Goal: Feedback & Contribution: Leave review/rating

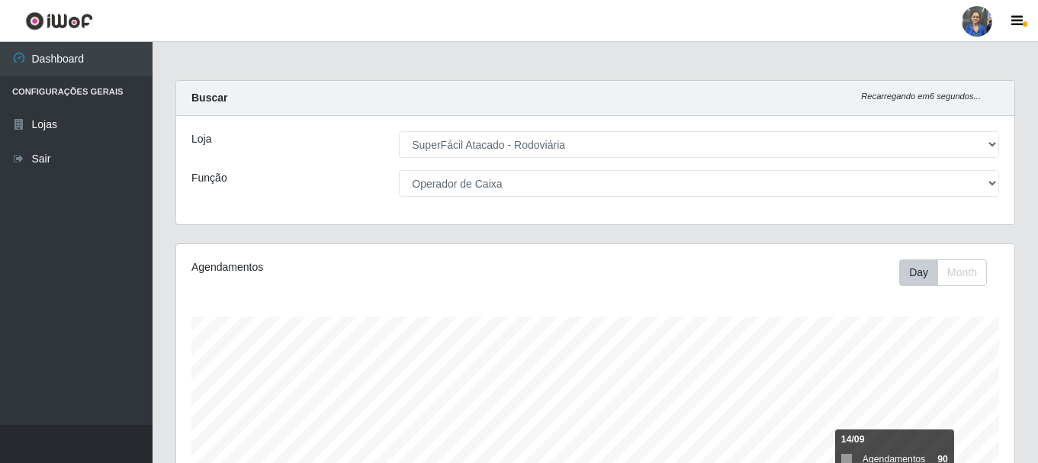
select select "400"
select select "22"
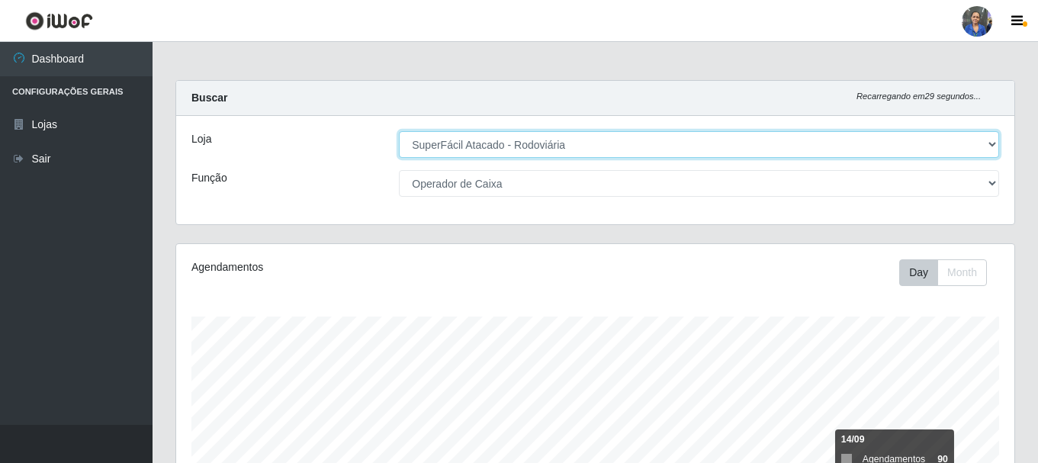
click at [993, 138] on select "[Selecione...] SuperFácil Atacado - Rodoviária" at bounding box center [699, 144] width 600 height 27
click at [399, 131] on select "[Selecione...] SuperFácil Atacado - Rodoviária" at bounding box center [699, 144] width 600 height 27
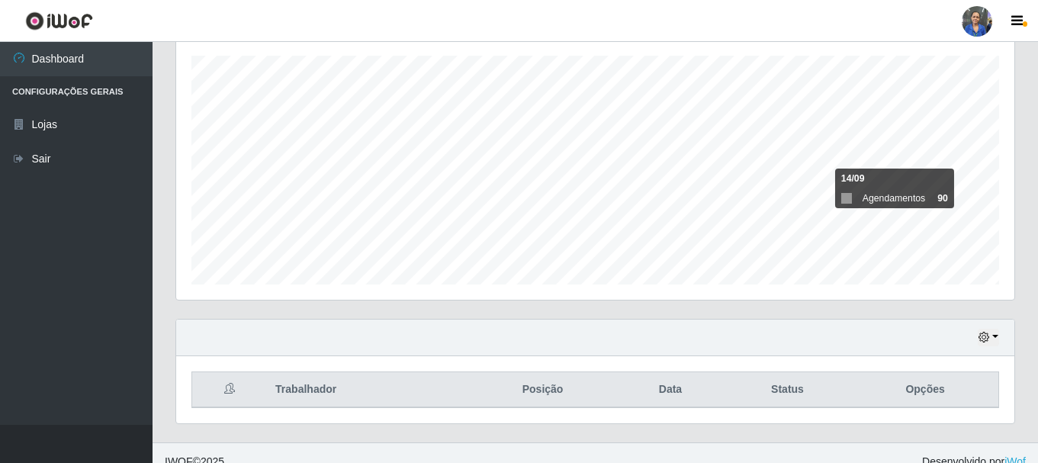
scroll to position [278, 0]
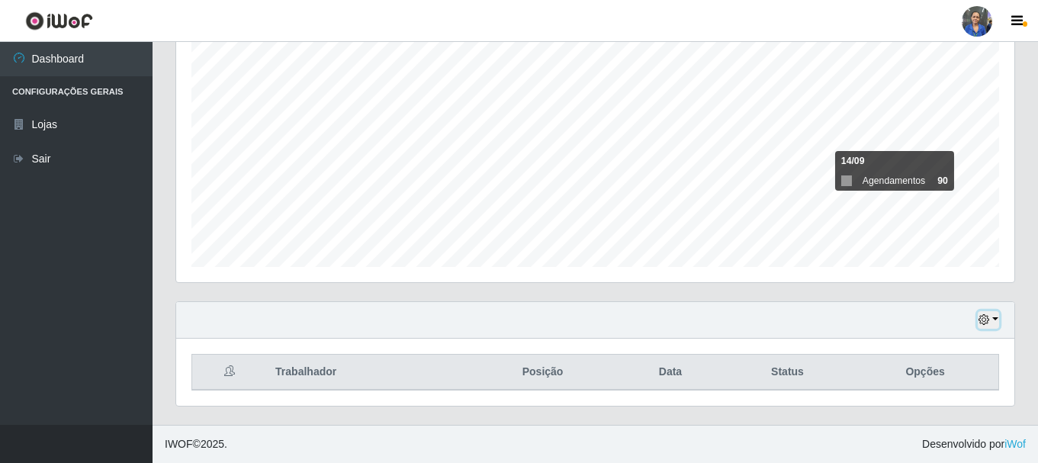
click at [982, 319] on icon "button" at bounding box center [983, 319] width 11 height 11
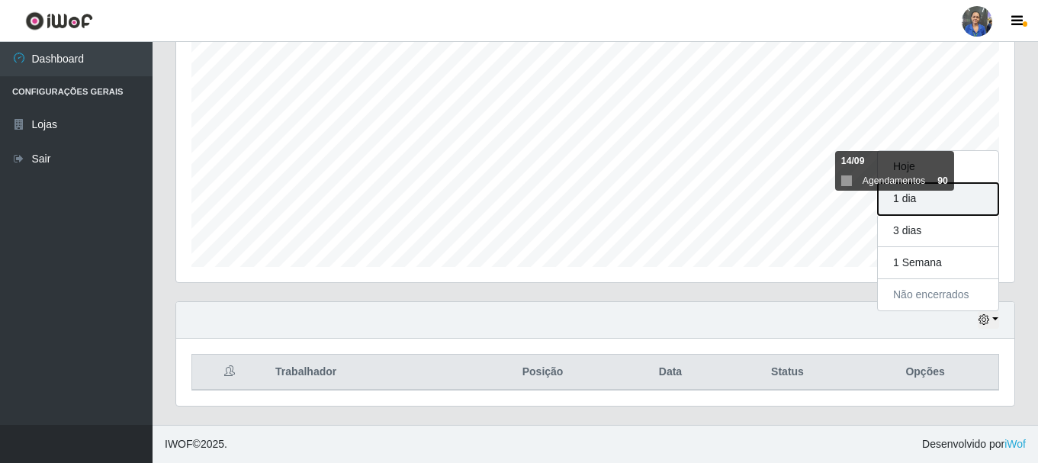
click at [915, 202] on button "1 dia" at bounding box center [938, 199] width 120 height 32
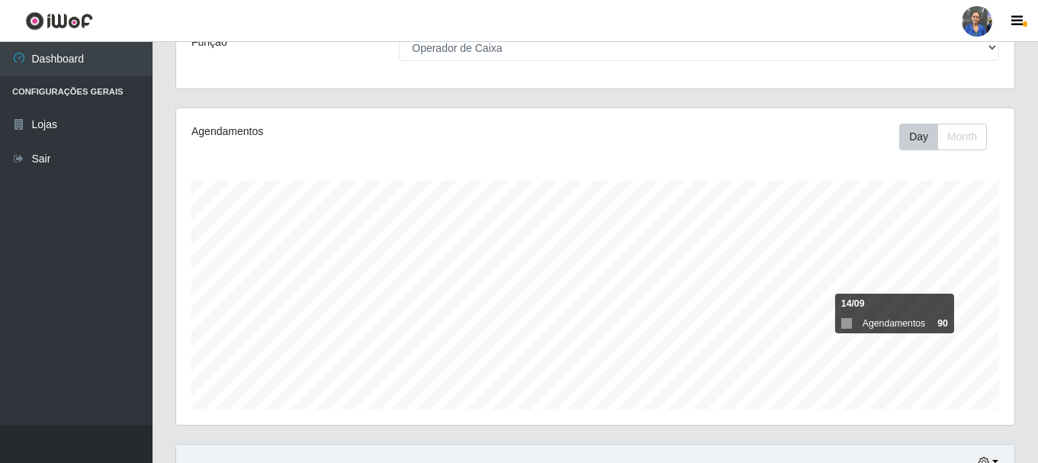
scroll to position [0, 0]
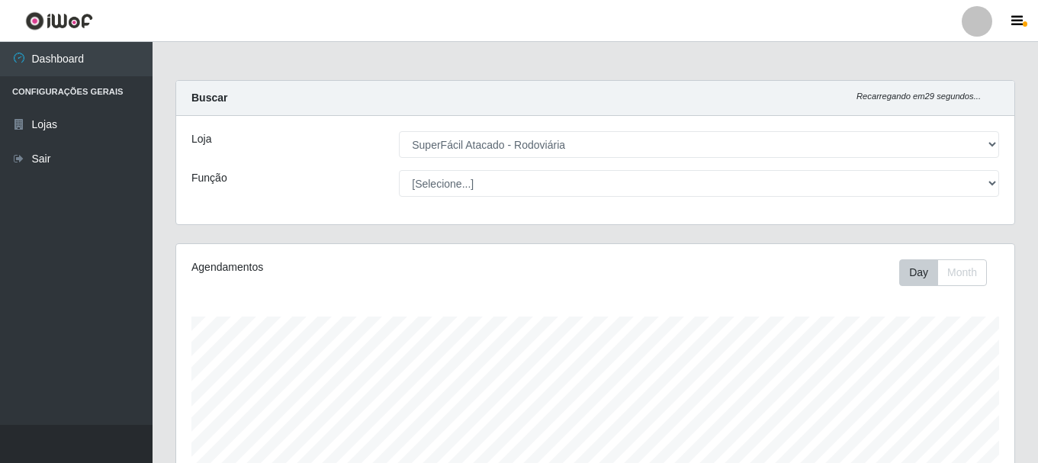
select select "400"
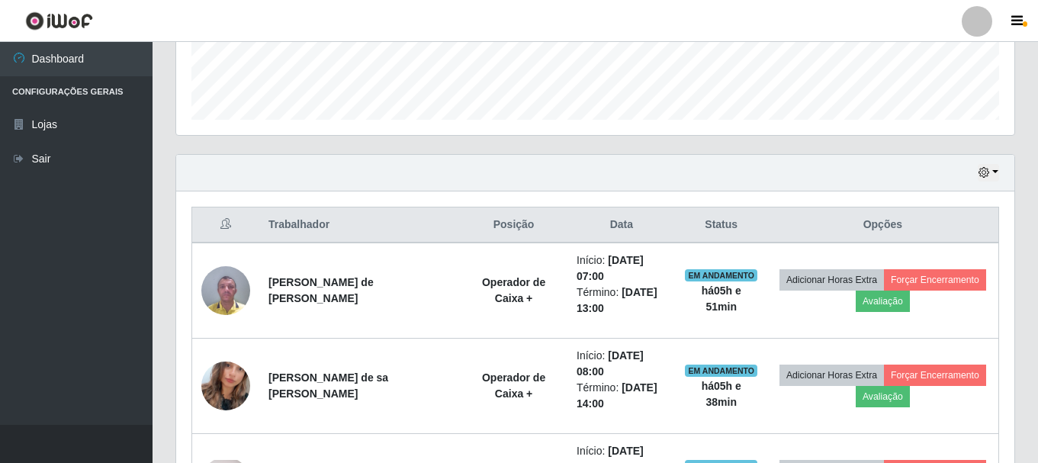
scroll to position [458, 0]
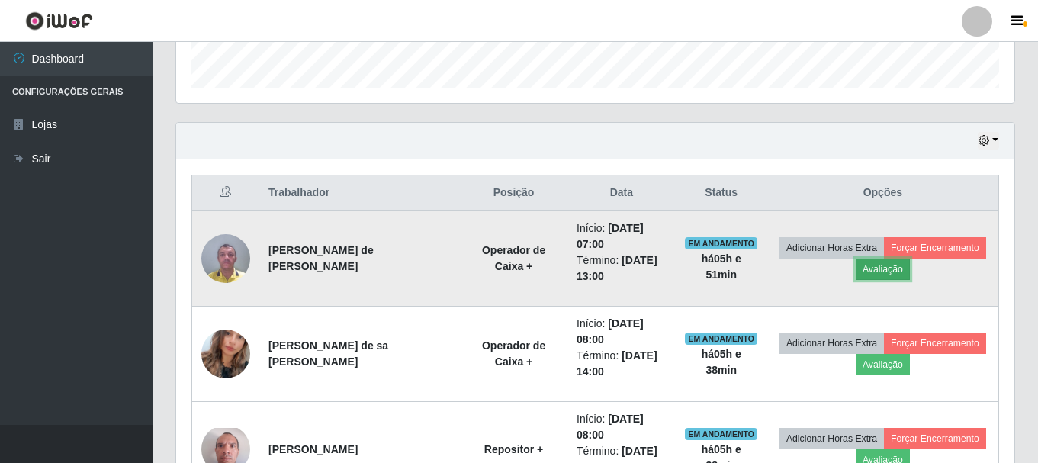
click at [883, 267] on button "Avaliação" at bounding box center [883, 268] width 54 height 21
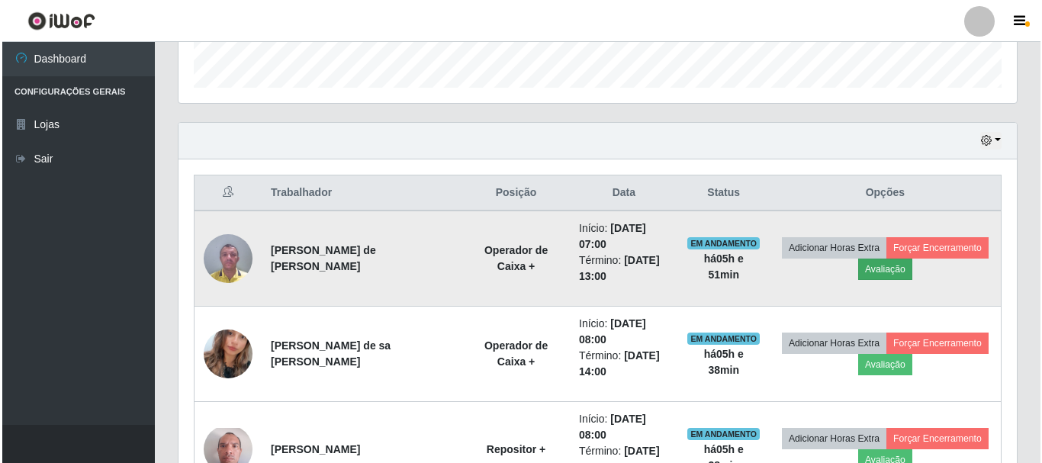
scroll to position [316, 830]
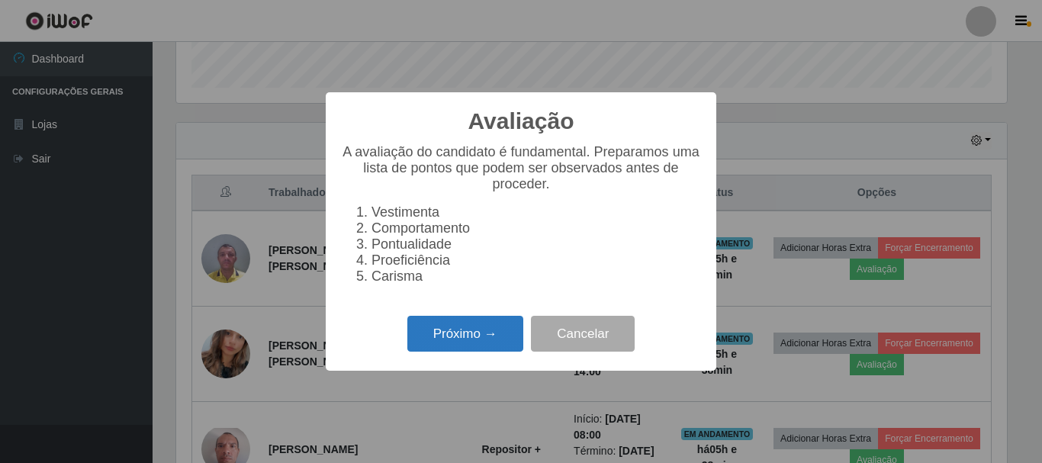
click at [448, 336] on button "Próximo →" at bounding box center [465, 334] width 116 height 36
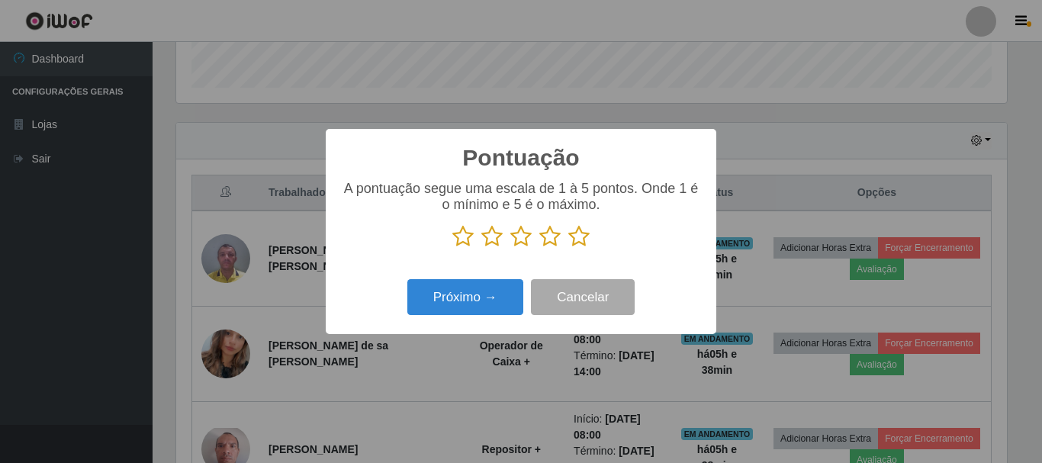
click at [519, 231] on icon at bounding box center [520, 236] width 21 height 23
click at [510, 248] on input "radio" at bounding box center [510, 248] width 0 height 0
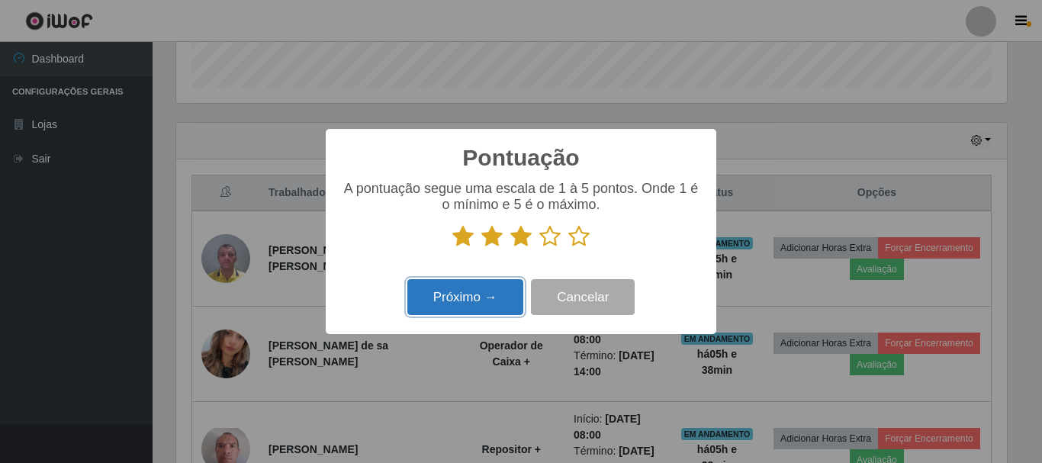
click at [462, 295] on button "Próximo →" at bounding box center [465, 297] width 116 height 36
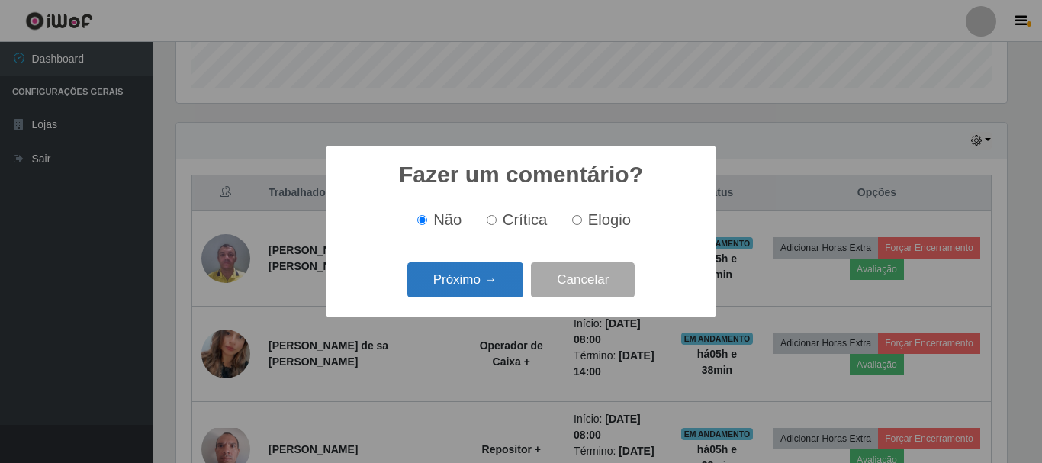
click at [470, 284] on button "Próximo →" at bounding box center [465, 280] width 116 height 36
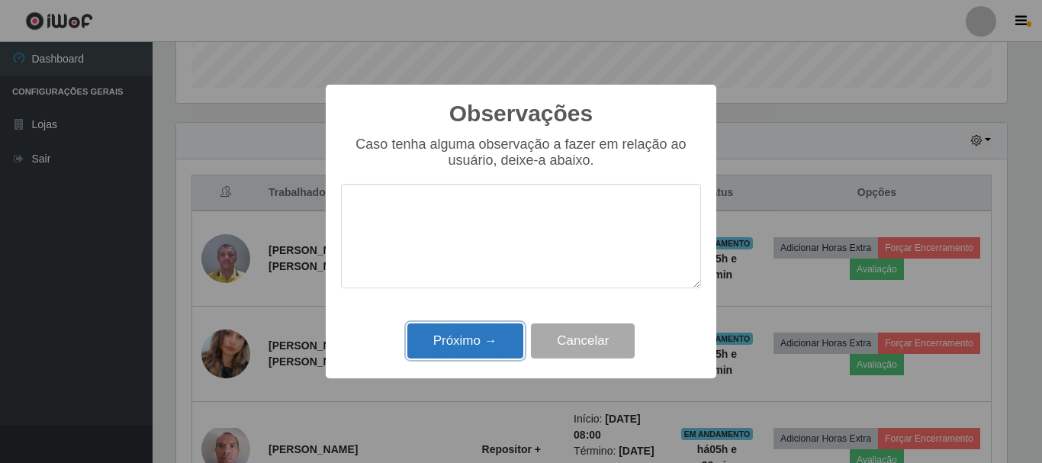
click at [463, 340] on button "Próximo →" at bounding box center [465, 341] width 116 height 36
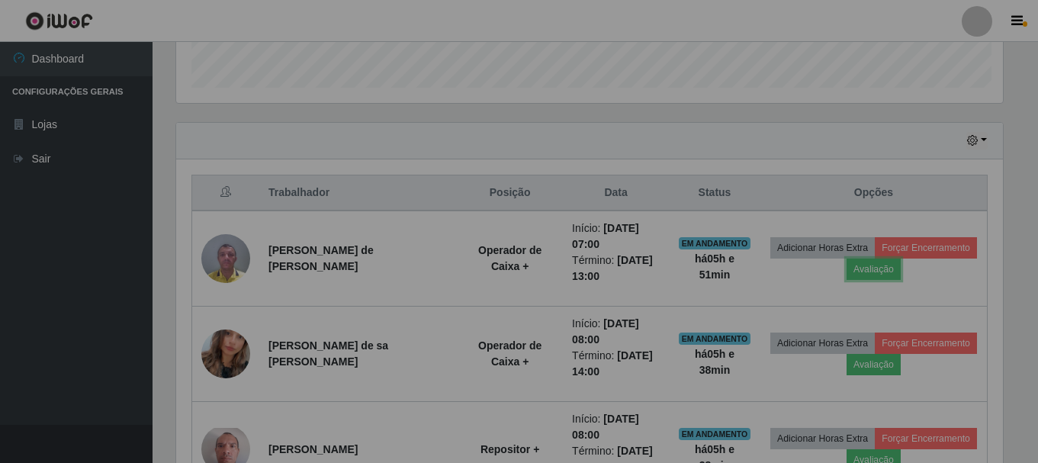
scroll to position [316, 838]
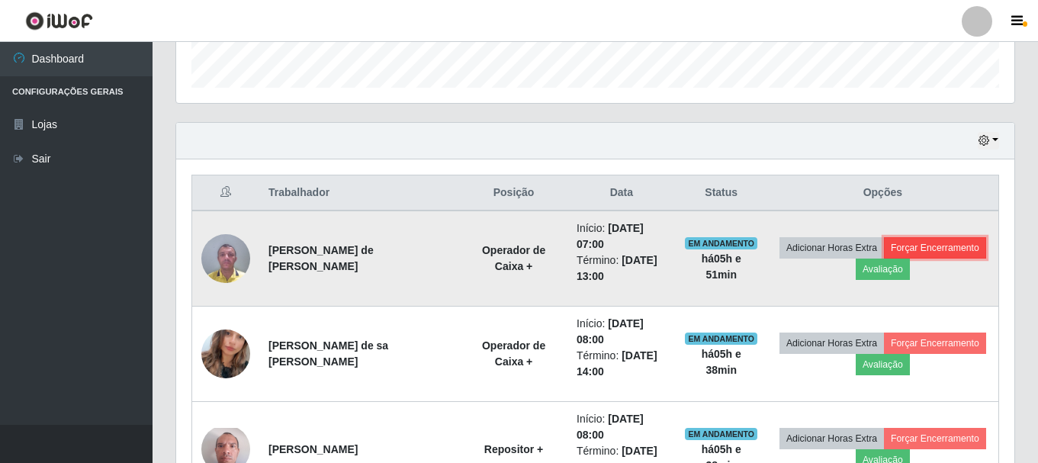
click at [938, 252] on button "Forçar Encerramento" at bounding box center [935, 247] width 102 height 21
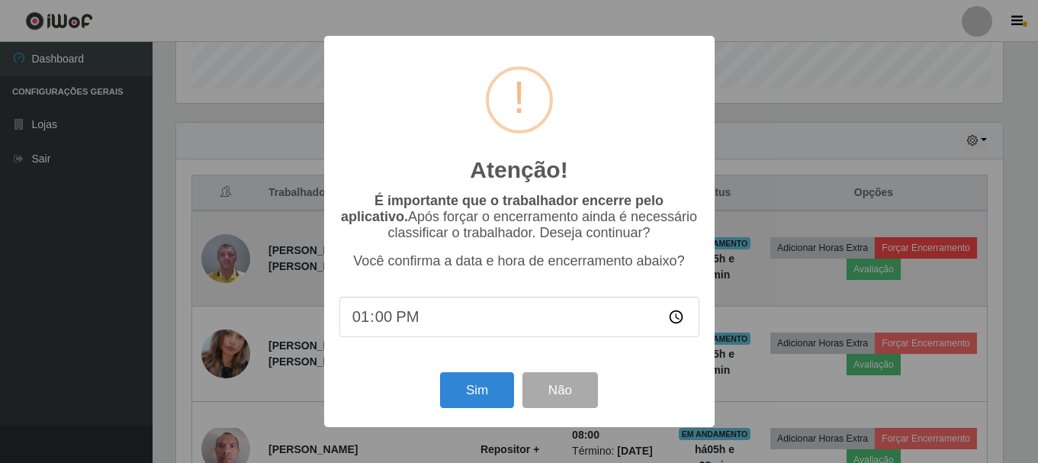
scroll to position [316, 830]
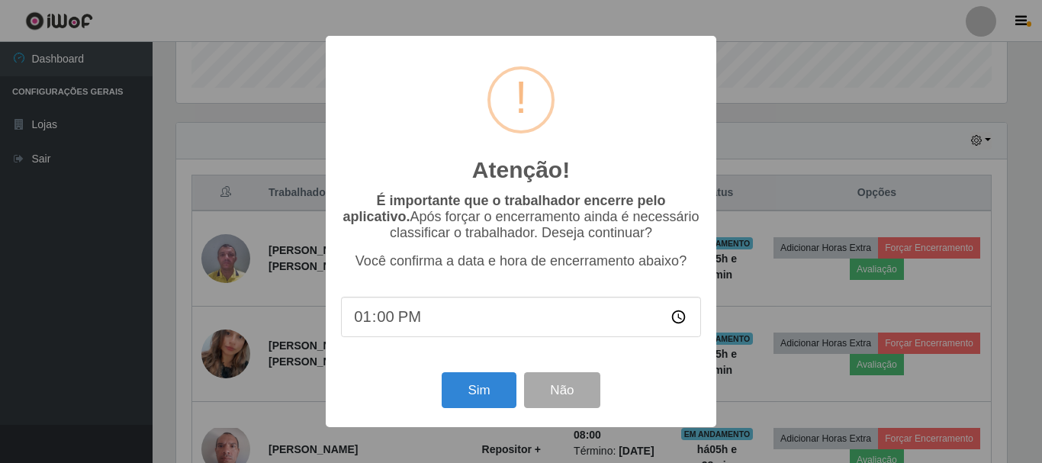
click at [384, 319] on input "13:00" at bounding box center [521, 317] width 360 height 40
type input "13:35"
click at [451, 389] on button "Sim" at bounding box center [478, 390] width 74 height 36
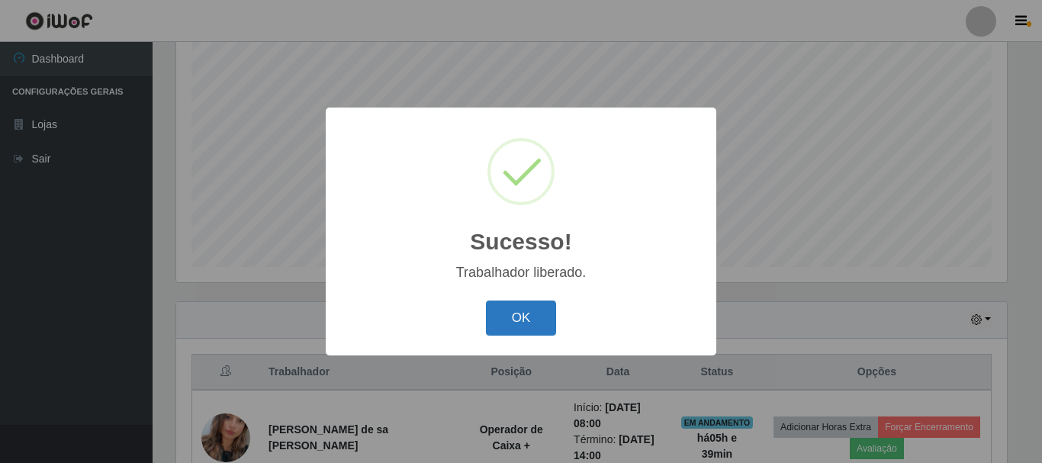
click at [498, 328] on button "OK" at bounding box center [521, 318] width 71 height 36
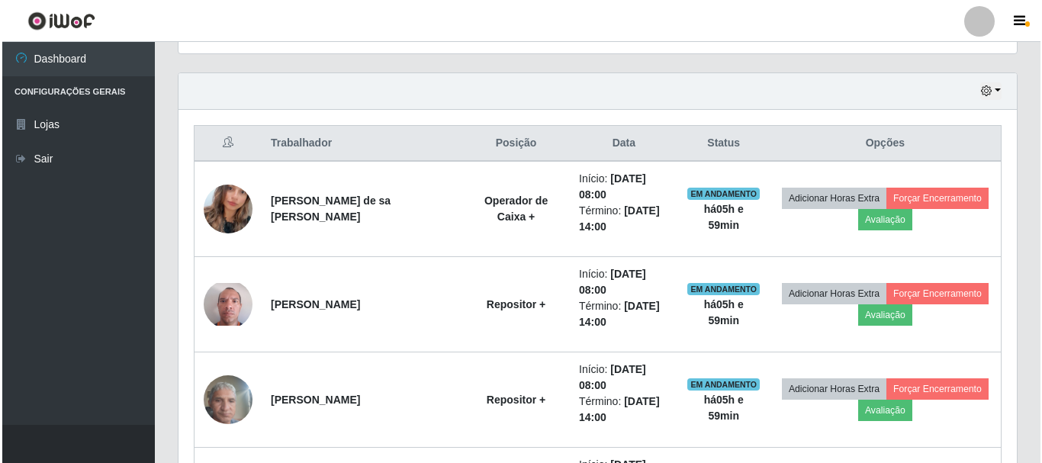
scroll to position [431, 0]
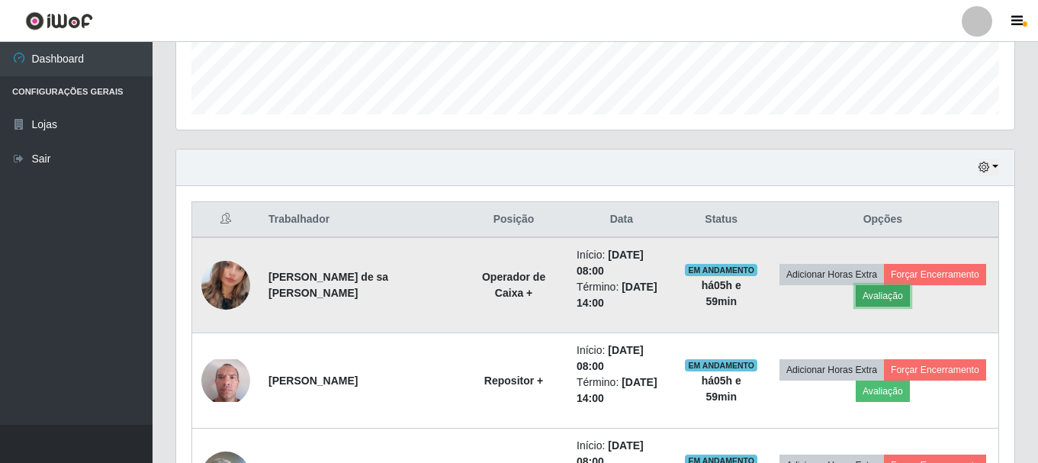
click at [869, 297] on button "Avaliação" at bounding box center [883, 295] width 54 height 21
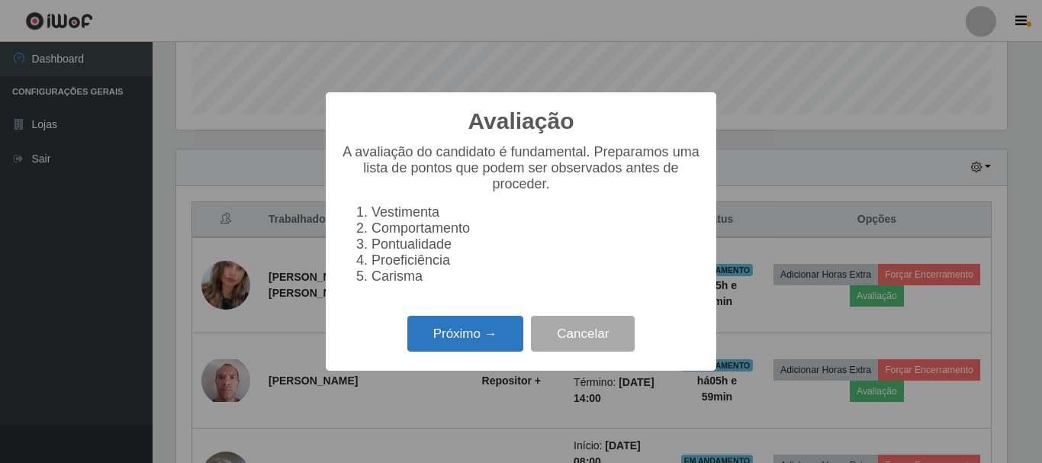
click at [435, 336] on button "Próximo →" at bounding box center [465, 334] width 116 height 36
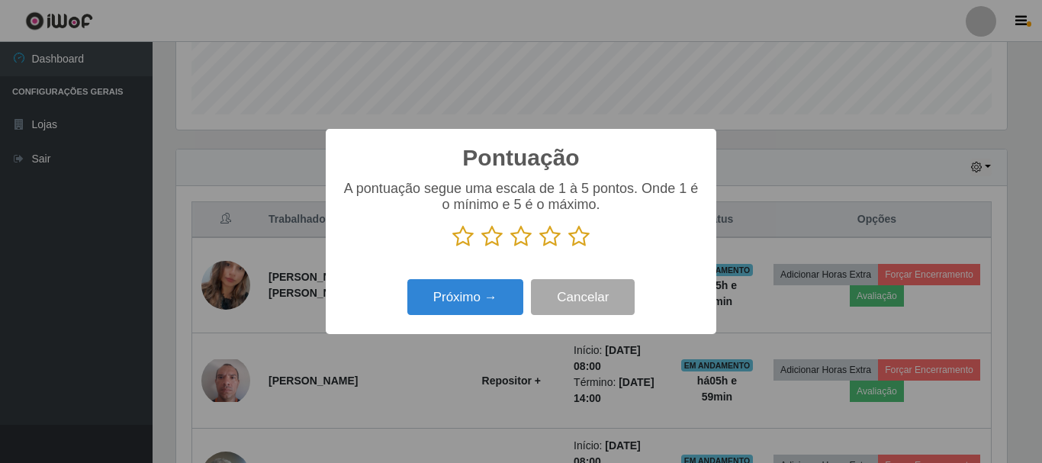
click at [576, 236] on icon at bounding box center [578, 236] width 21 height 23
click at [568, 248] on input "radio" at bounding box center [568, 248] width 0 height 0
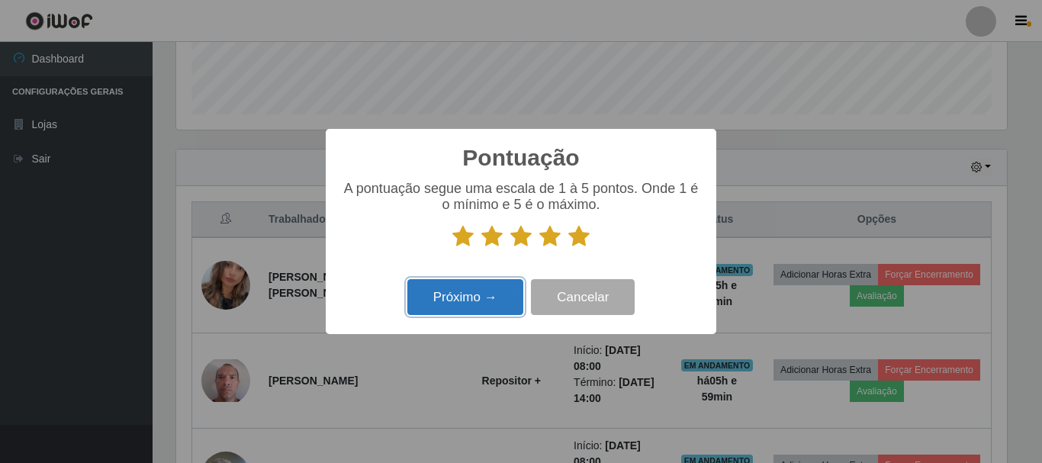
click at [448, 300] on button "Próximo →" at bounding box center [465, 297] width 116 height 36
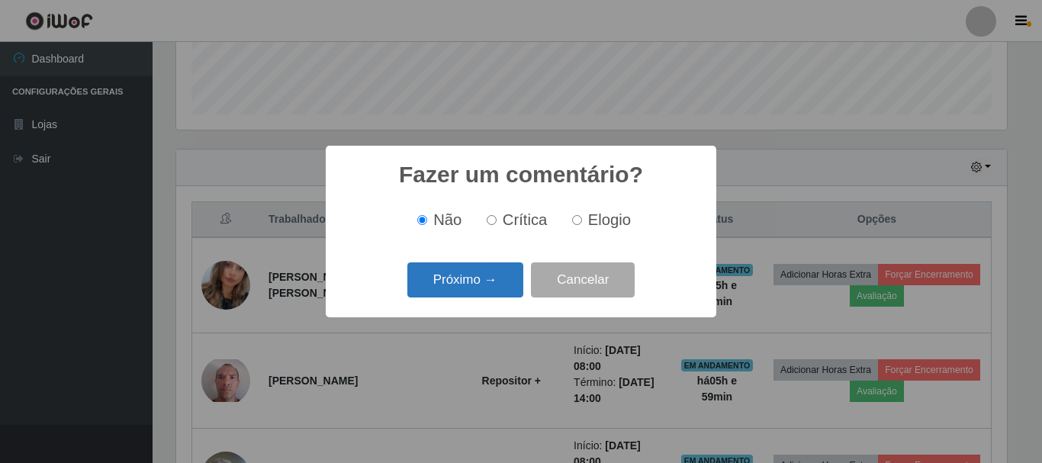
click at [458, 291] on button "Próximo →" at bounding box center [465, 280] width 116 height 36
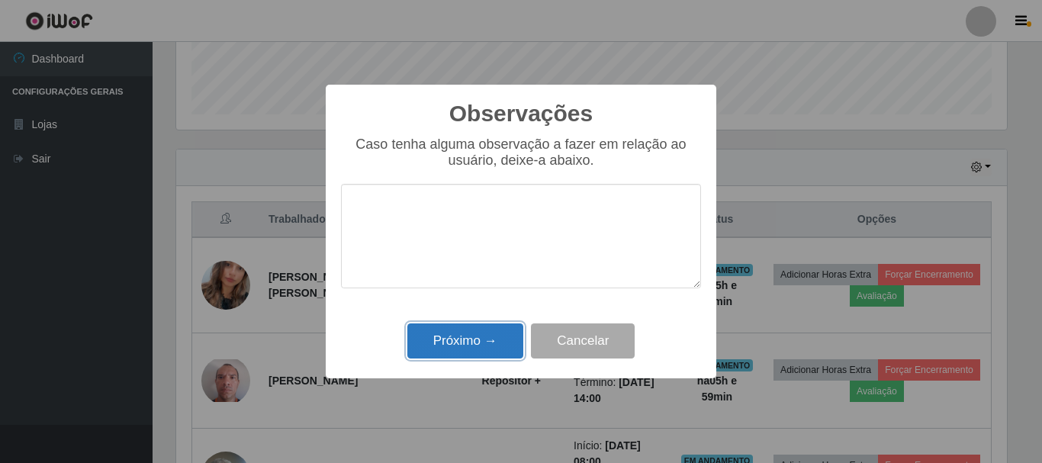
click at [461, 348] on button "Próximo →" at bounding box center [465, 341] width 116 height 36
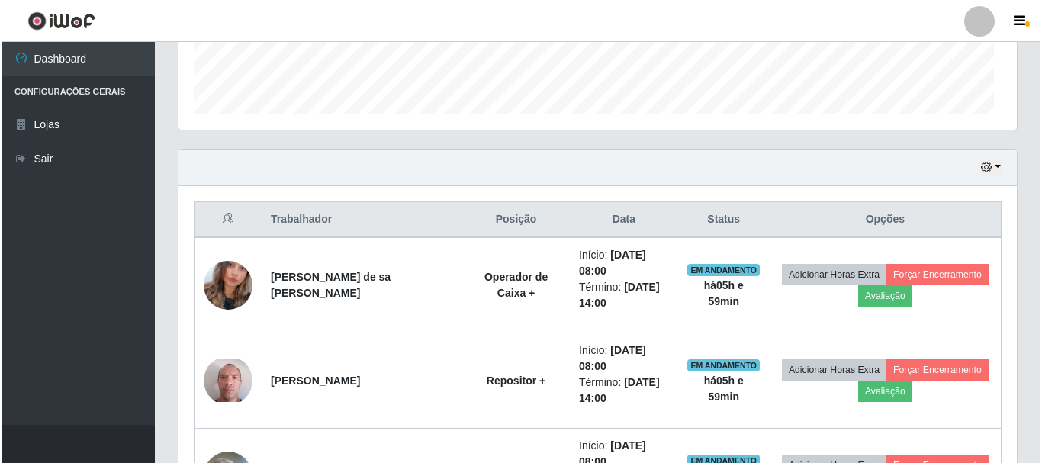
scroll to position [316, 838]
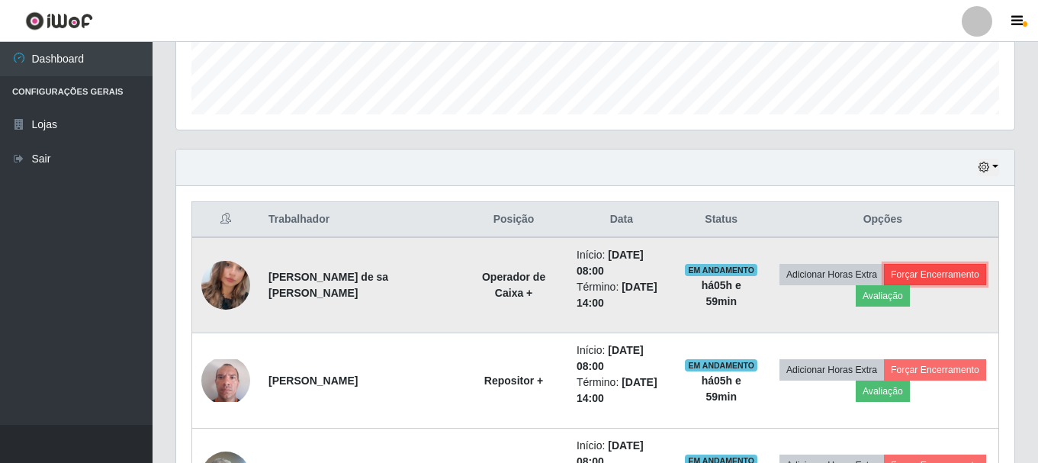
click at [904, 274] on button "Forçar Encerramento" at bounding box center [935, 274] width 102 height 21
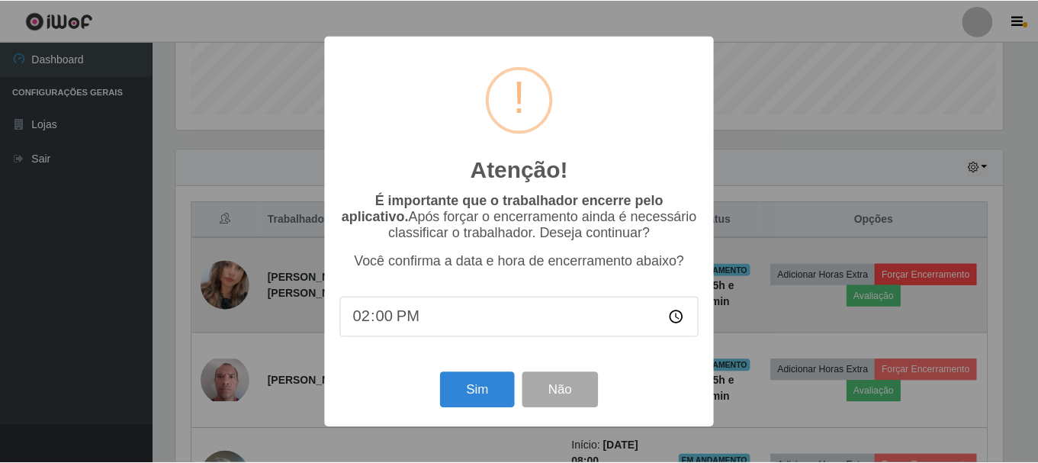
scroll to position [316, 830]
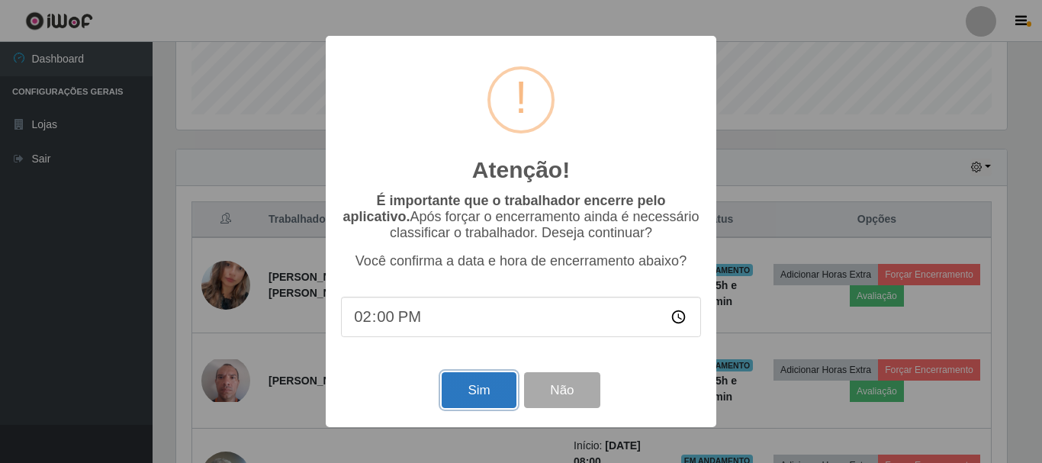
click at [456, 391] on button "Sim" at bounding box center [478, 390] width 74 height 36
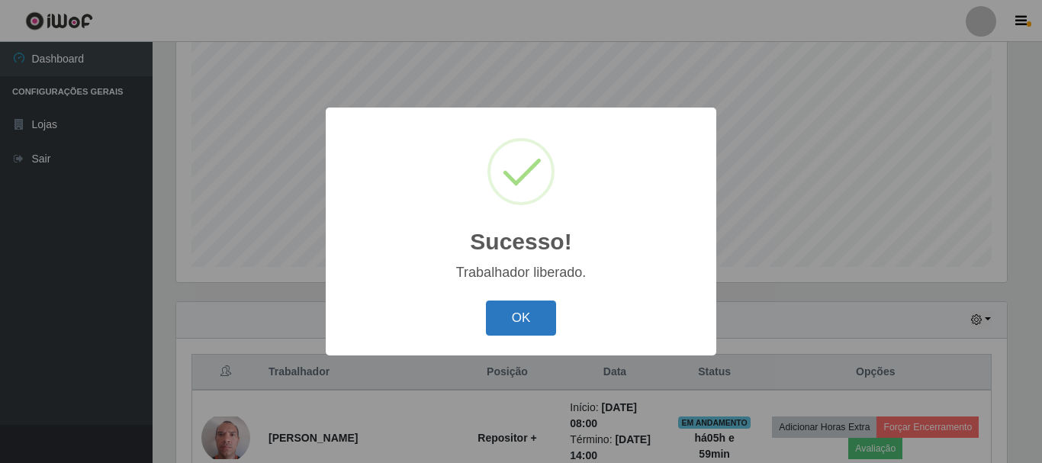
click at [506, 325] on button "OK" at bounding box center [521, 318] width 71 height 36
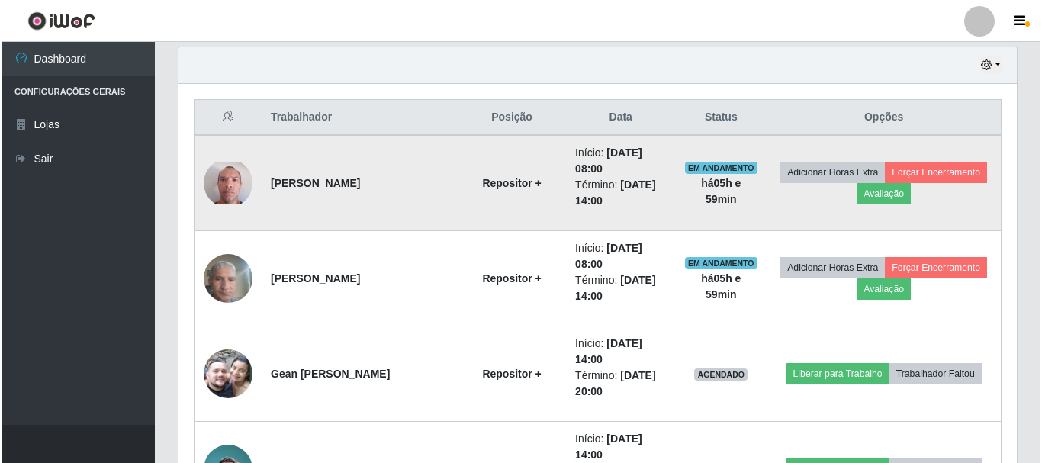
scroll to position [583, 0]
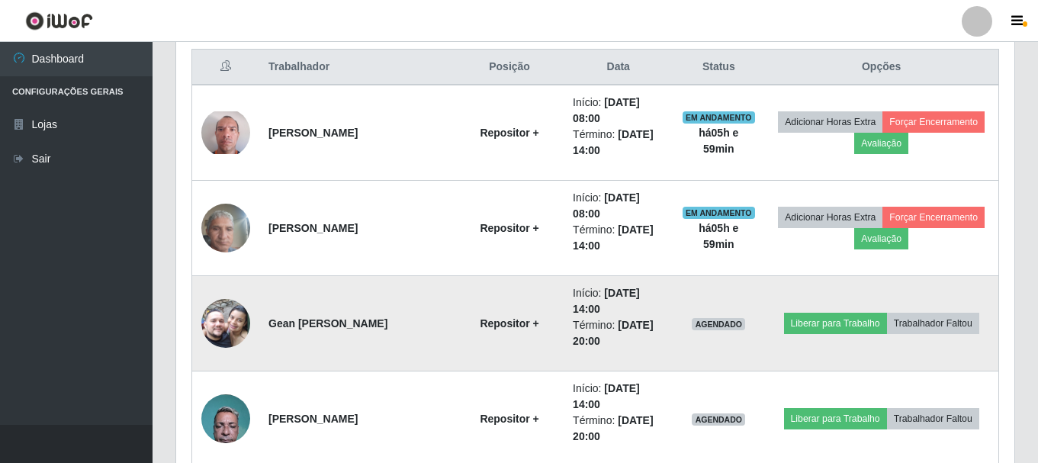
click at [219, 326] on img at bounding box center [225, 323] width 49 height 87
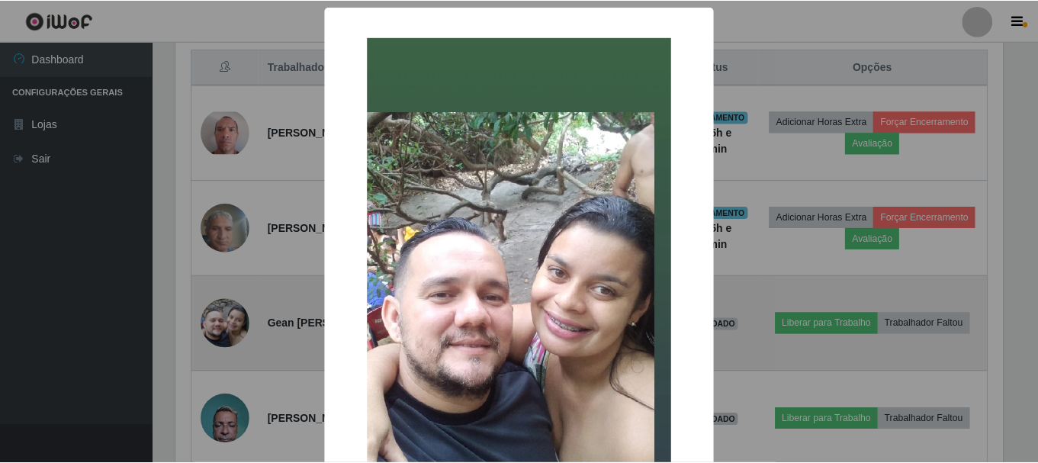
scroll to position [316, 830]
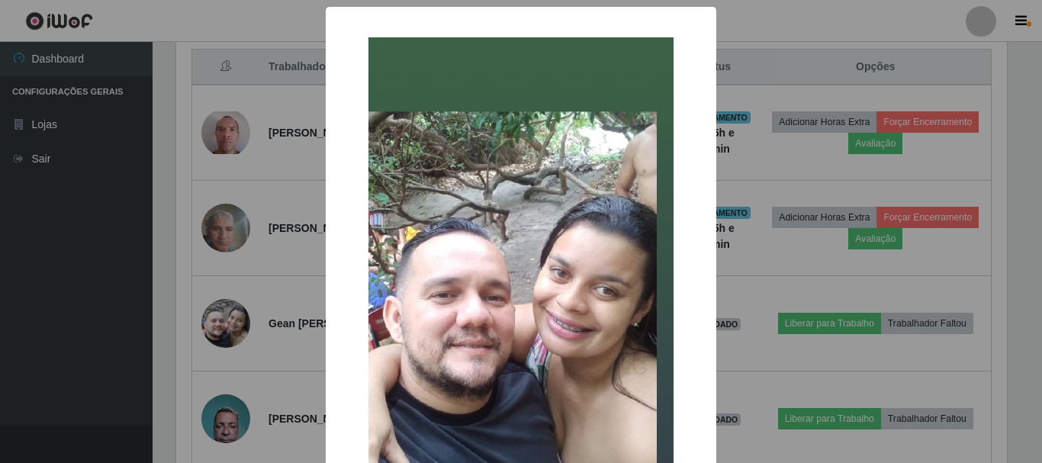
click at [84, 325] on div "× OK Cancel" at bounding box center [521, 231] width 1042 height 463
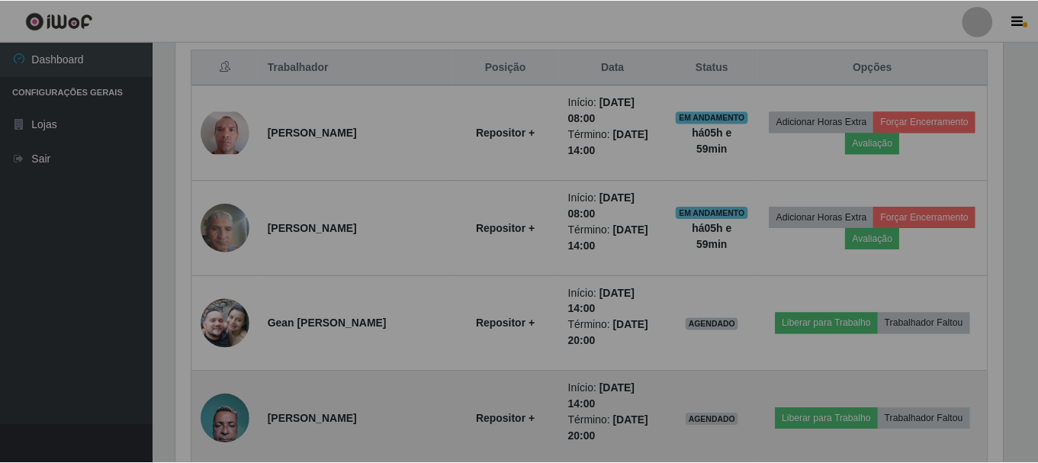
scroll to position [316, 838]
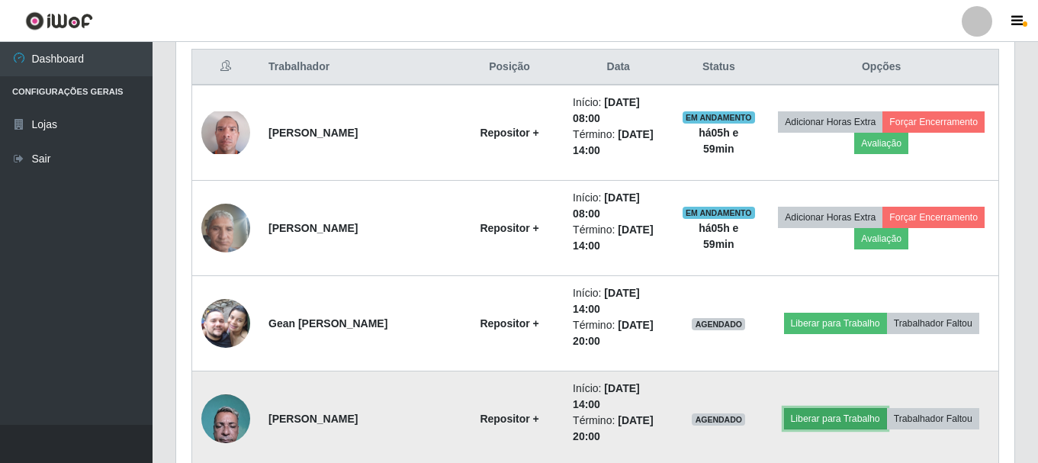
click at [830, 422] on button "Liberar para Trabalho" at bounding box center [835, 418] width 103 height 21
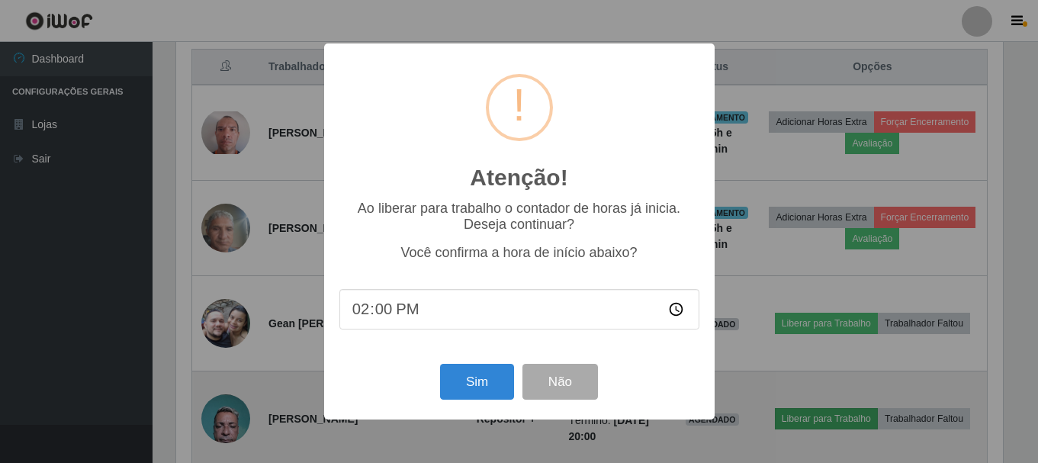
scroll to position [316, 830]
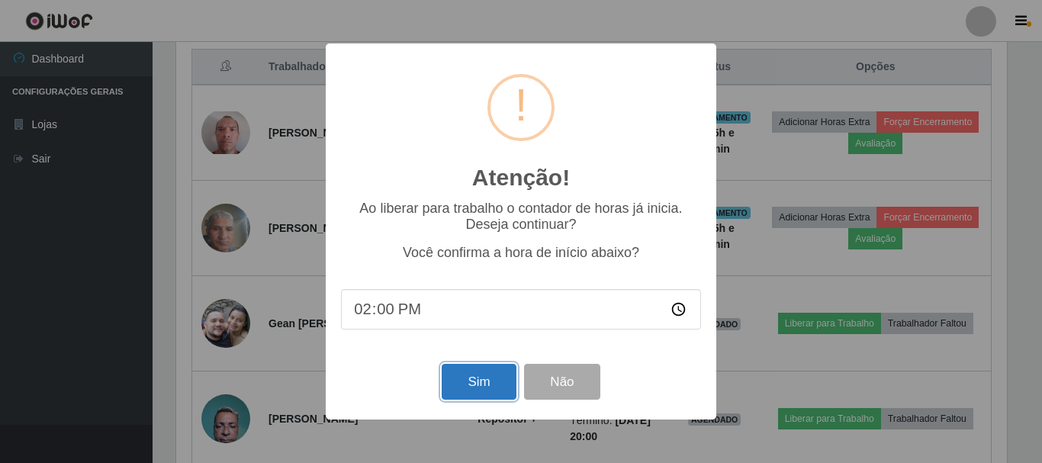
click at [477, 397] on button "Sim" at bounding box center [478, 382] width 74 height 36
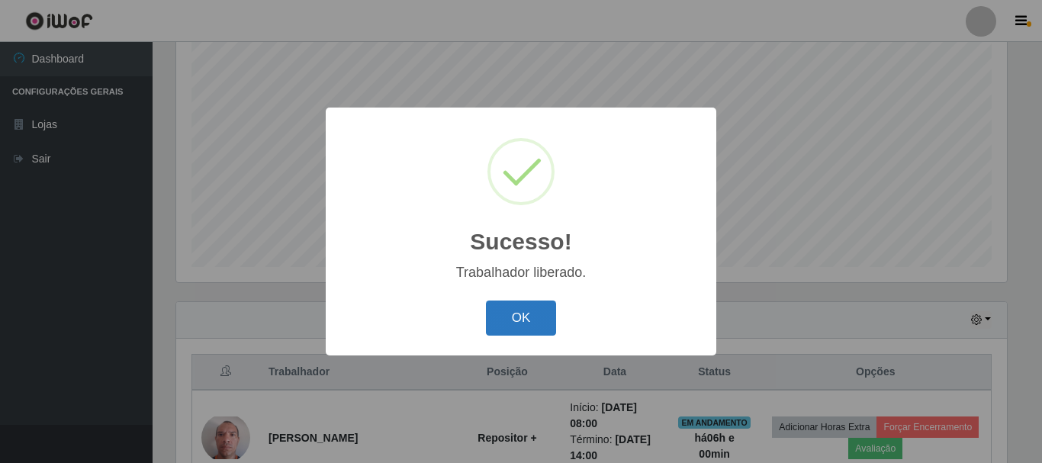
click at [533, 316] on button "OK" at bounding box center [521, 318] width 71 height 36
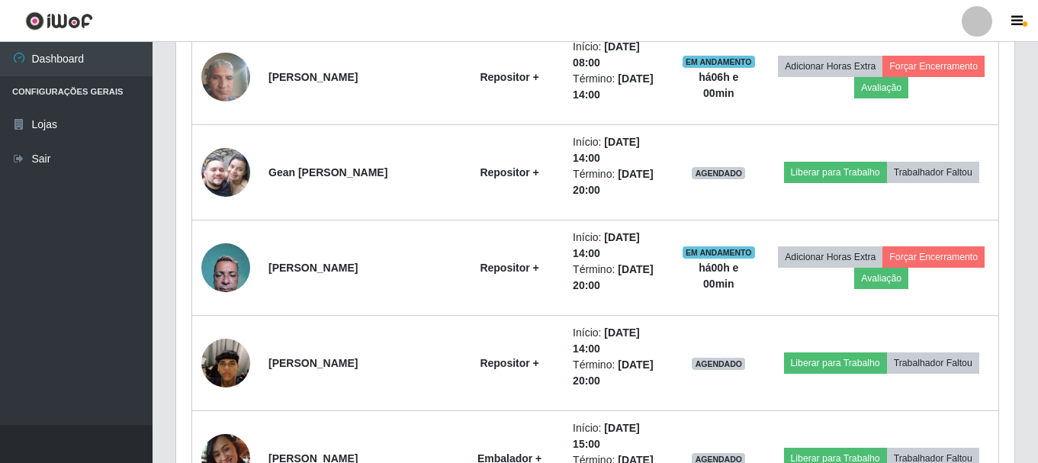
scroll to position [0, 0]
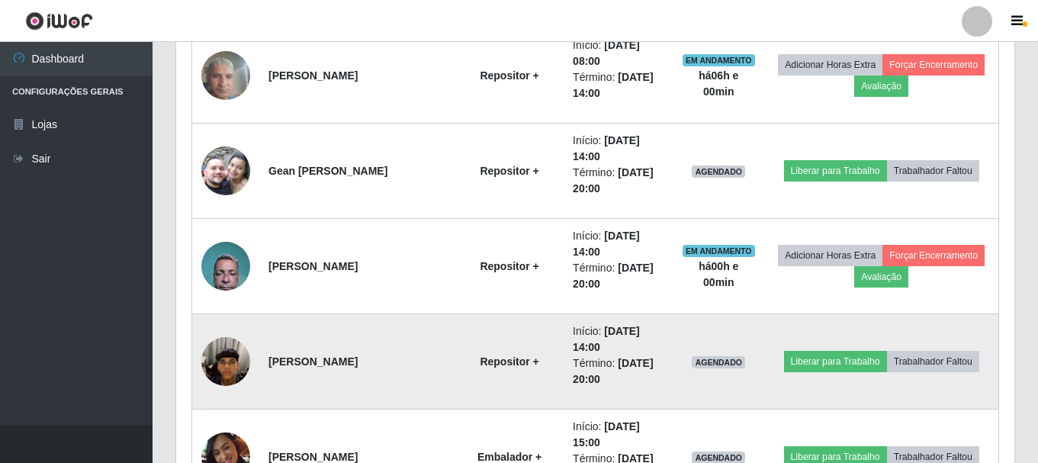
click at [223, 368] on img at bounding box center [225, 361] width 49 height 87
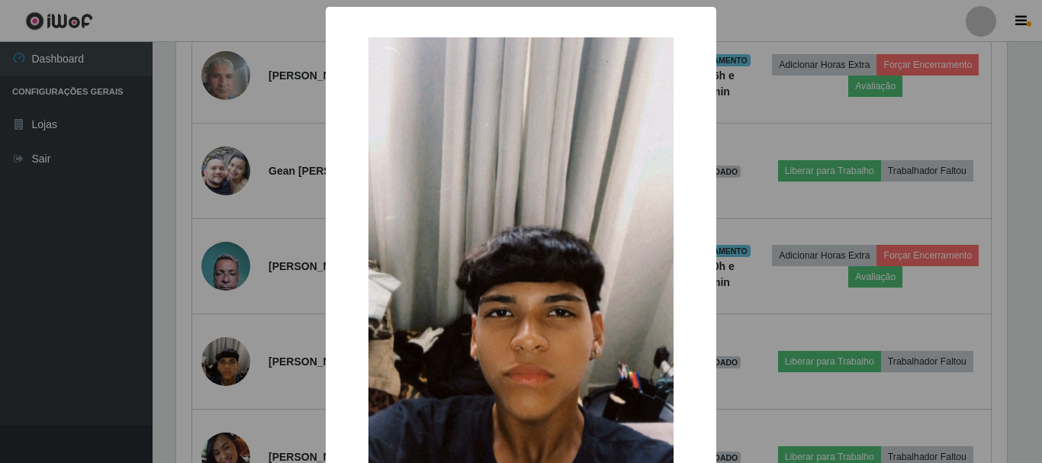
click at [98, 347] on div "× OK Cancel" at bounding box center [521, 231] width 1042 height 463
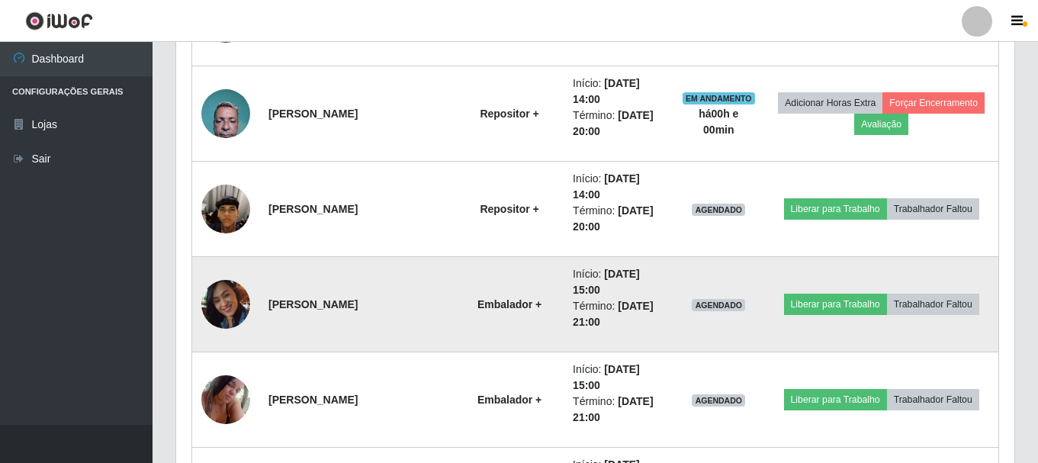
click at [226, 302] on img at bounding box center [225, 304] width 49 height 68
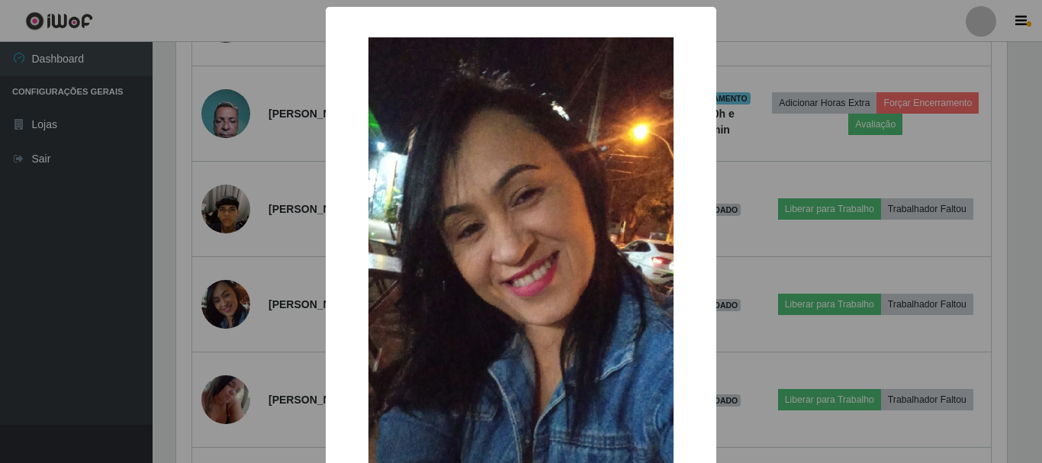
click at [60, 291] on div "× OK Cancel" at bounding box center [521, 231] width 1042 height 463
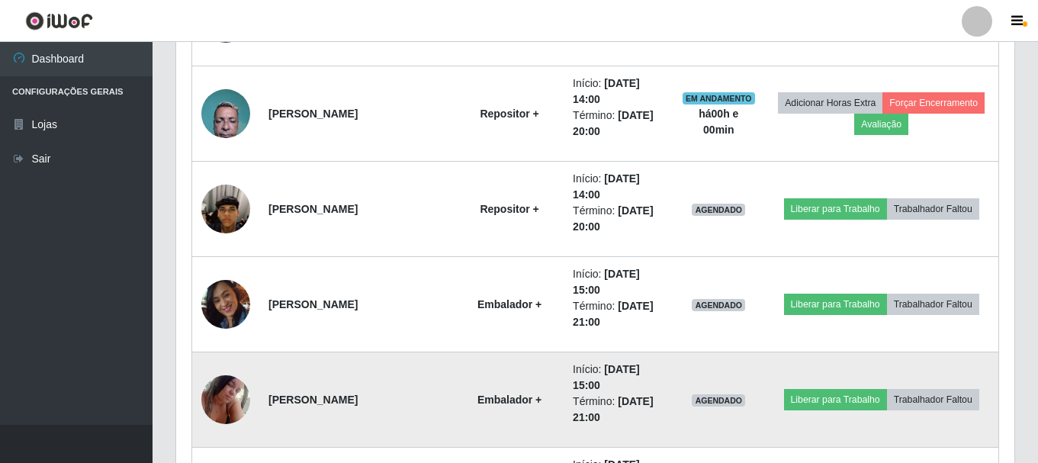
click at [217, 398] on img at bounding box center [225, 399] width 49 height 65
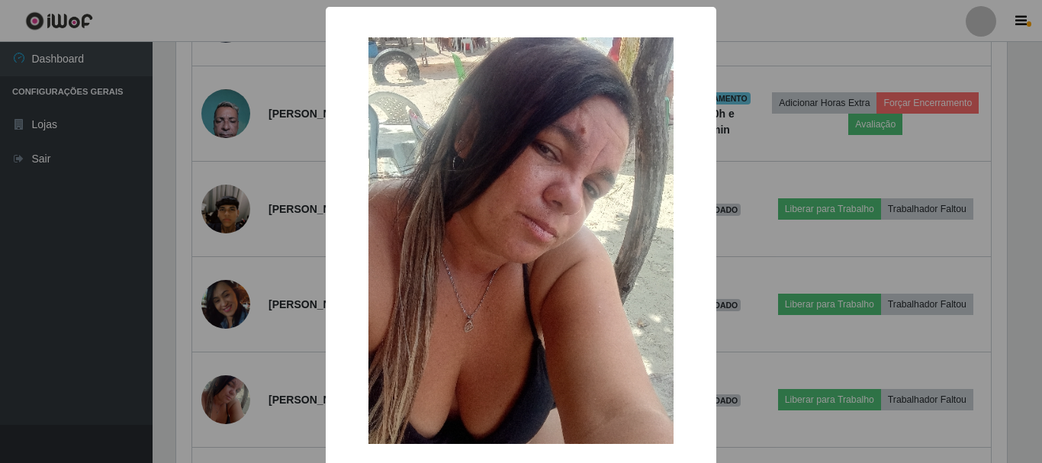
click at [72, 366] on div "× OK Cancel" at bounding box center [521, 231] width 1042 height 463
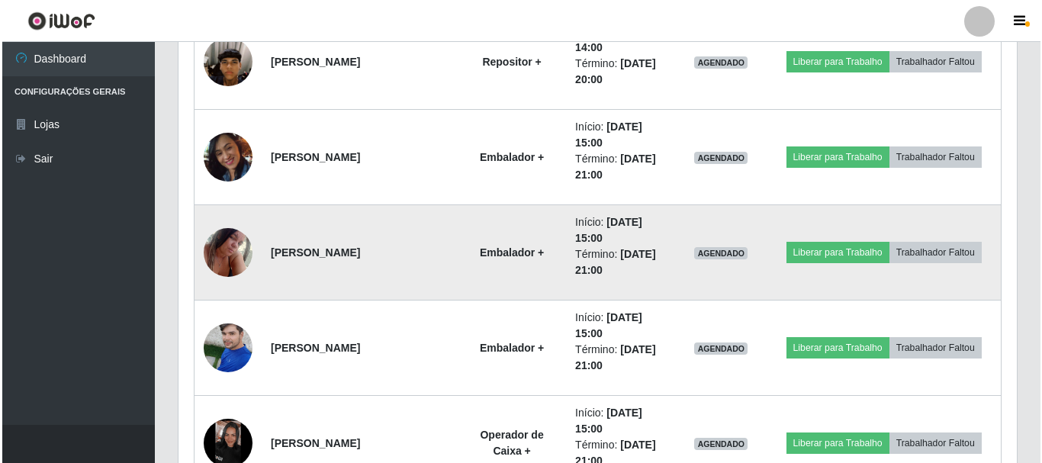
scroll to position [1041, 0]
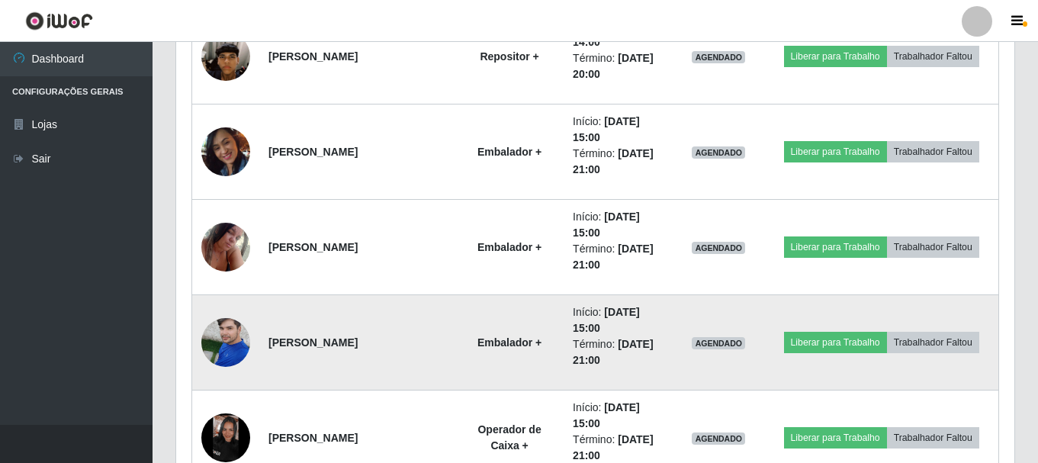
click at [218, 348] on img at bounding box center [225, 342] width 49 height 65
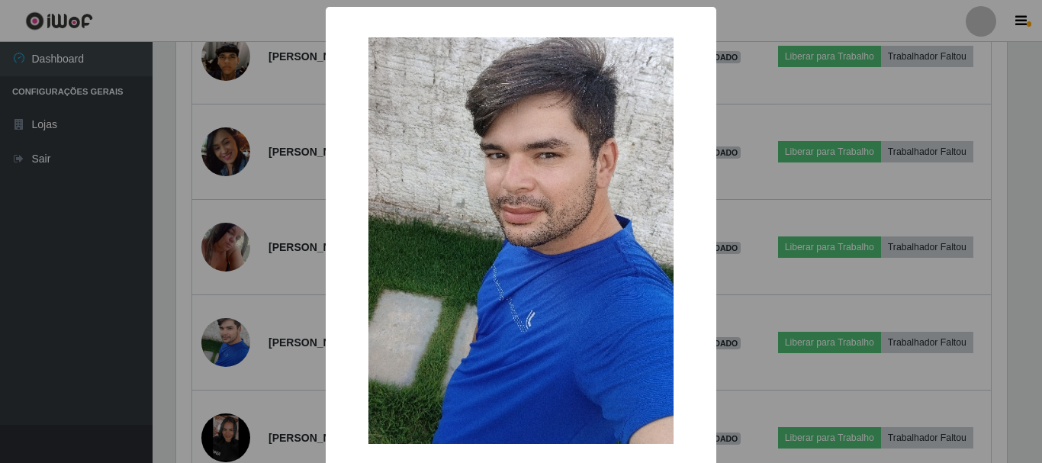
click at [133, 323] on div "× OK Cancel" at bounding box center [521, 231] width 1042 height 463
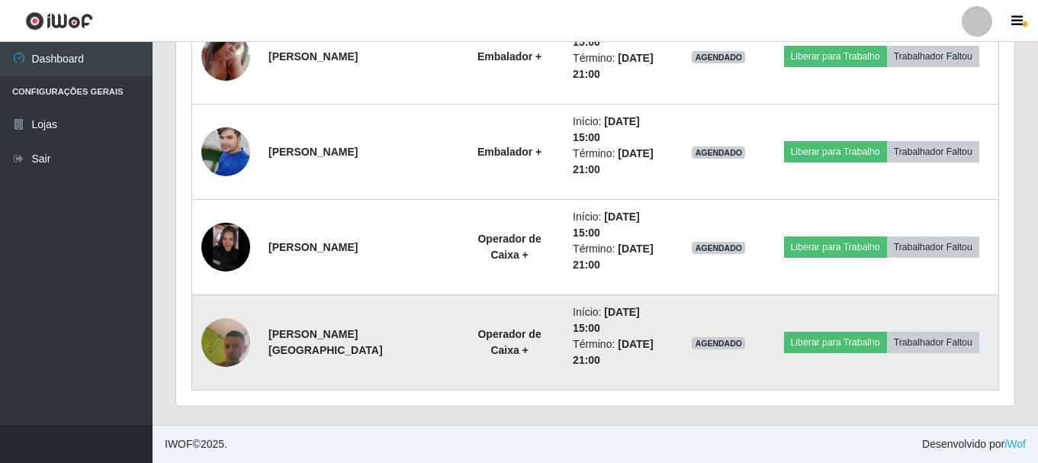
click at [220, 338] on img at bounding box center [225, 342] width 49 height 109
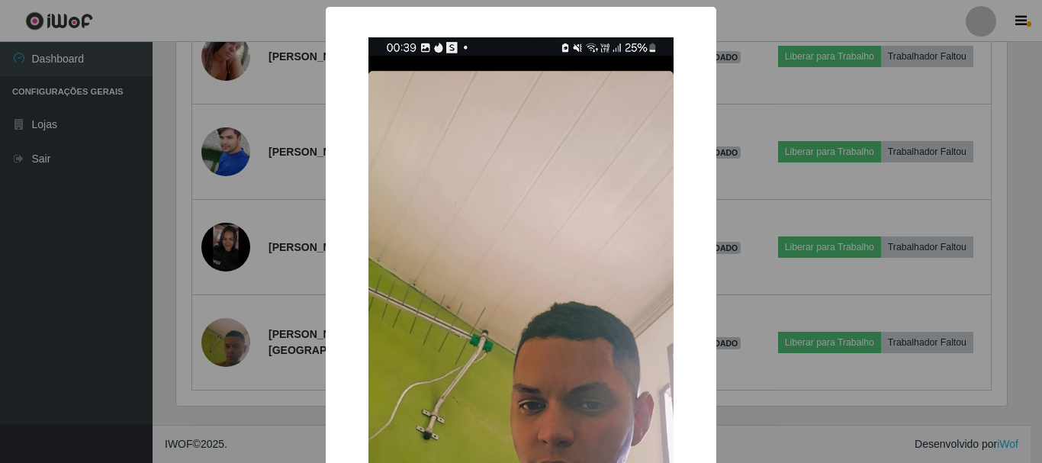
click at [85, 328] on div "× OK Cancel" at bounding box center [521, 231] width 1042 height 463
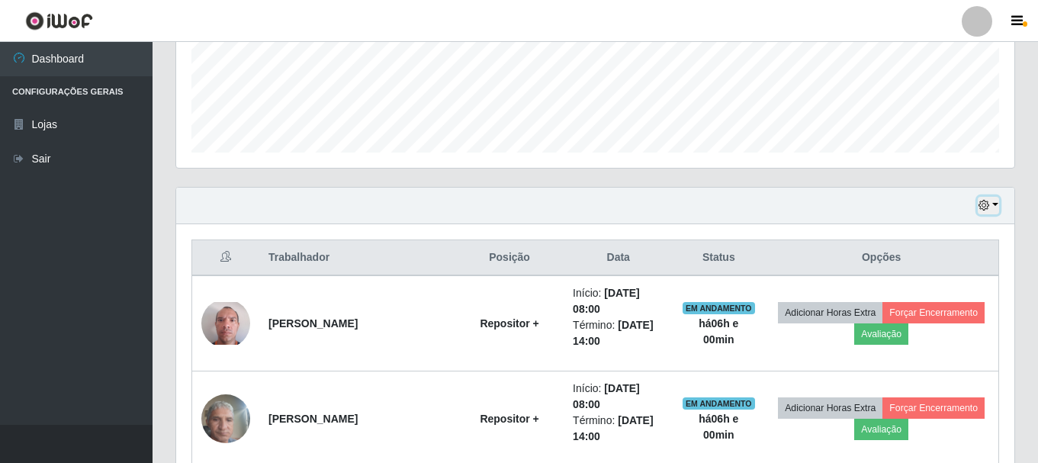
click at [981, 203] on icon "button" at bounding box center [983, 205] width 11 height 11
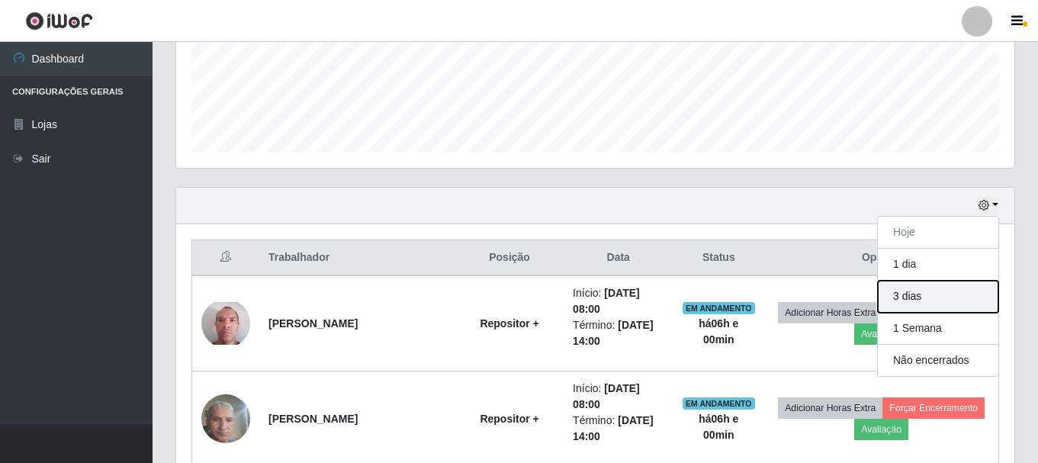
click at [901, 296] on button "3 dias" at bounding box center [938, 297] width 120 height 32
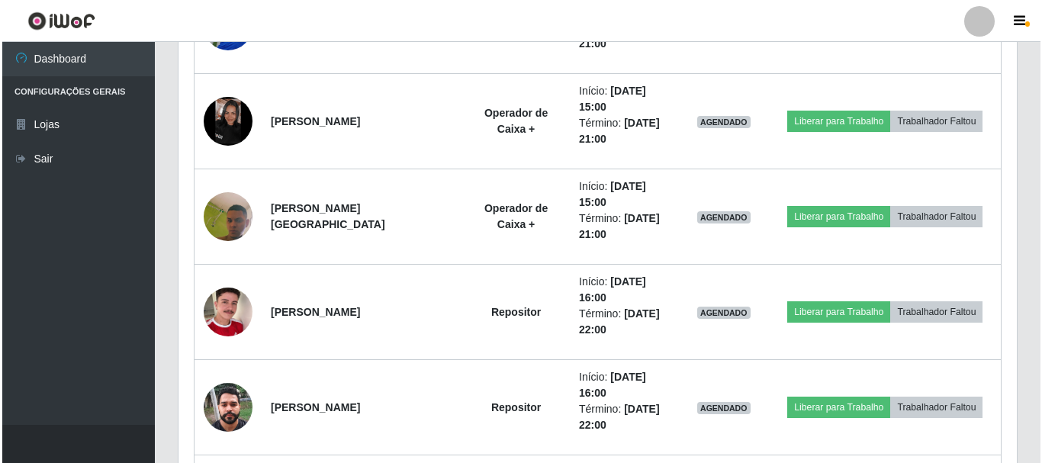
scroll to position [1384, 0]
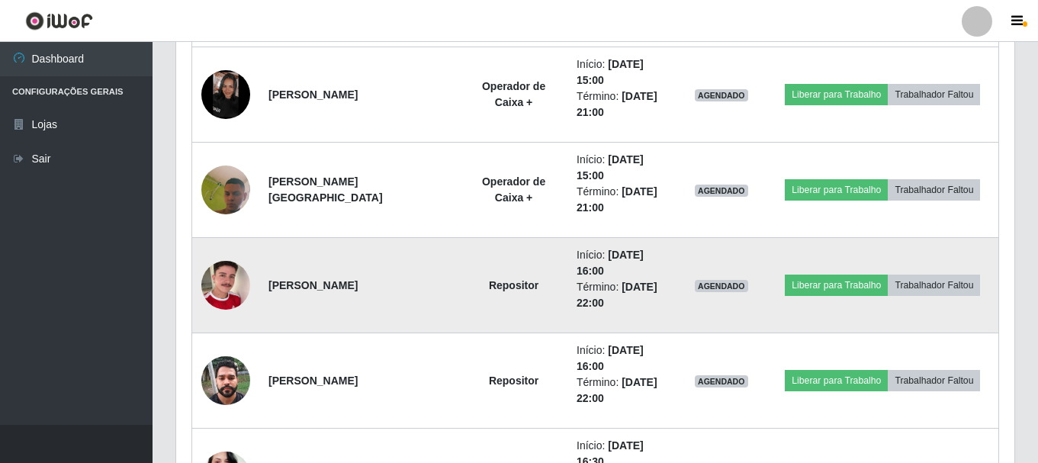
click at [211, 282] on img at bounding box center [225, 285] width 49 height 87
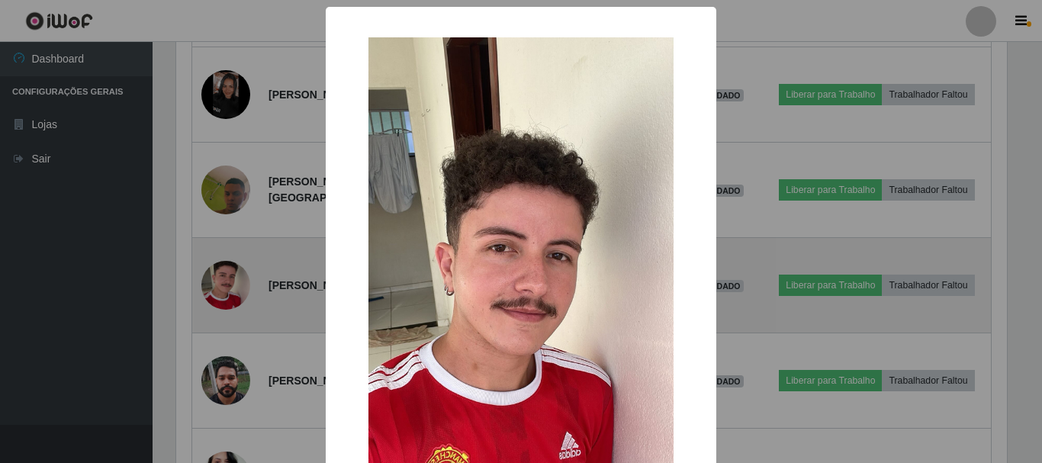
scroll to position [762189, 761675]
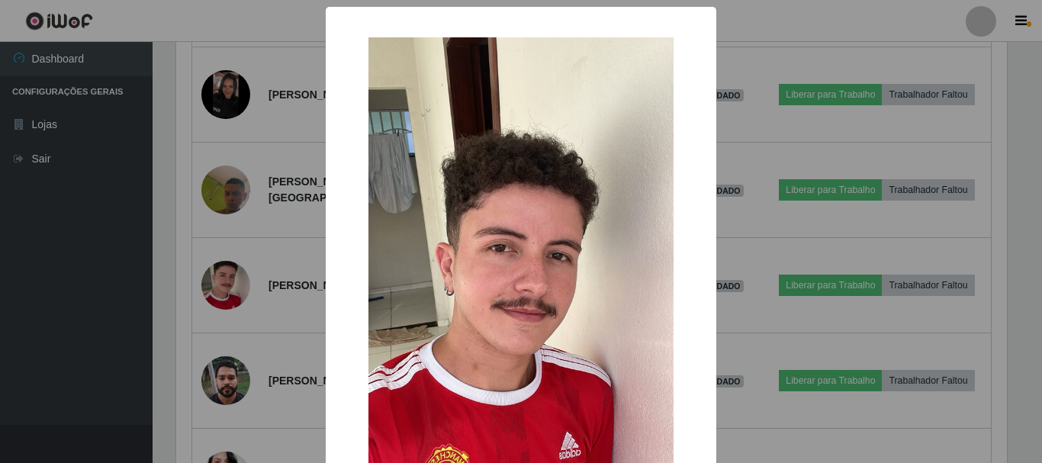
drag, startPoint x: 126, startPoint y: 292, endPoint x: 158, endPoint y: 366, distance: 80.6
click at [133, 311] on div "× OK Cancel" at bounding box center [521, 231] width 1042 height 463
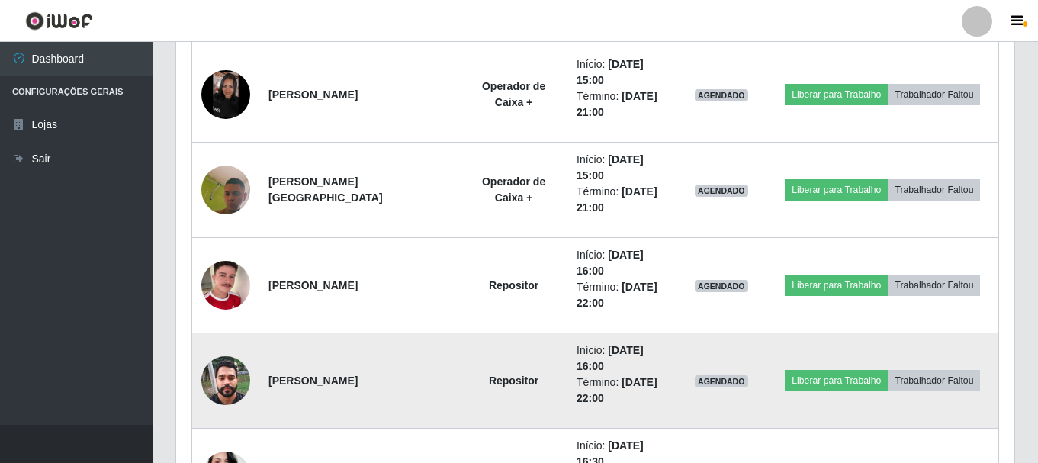
click at [215, 384] on img at bounding box center [225, 380] width 49 height 65
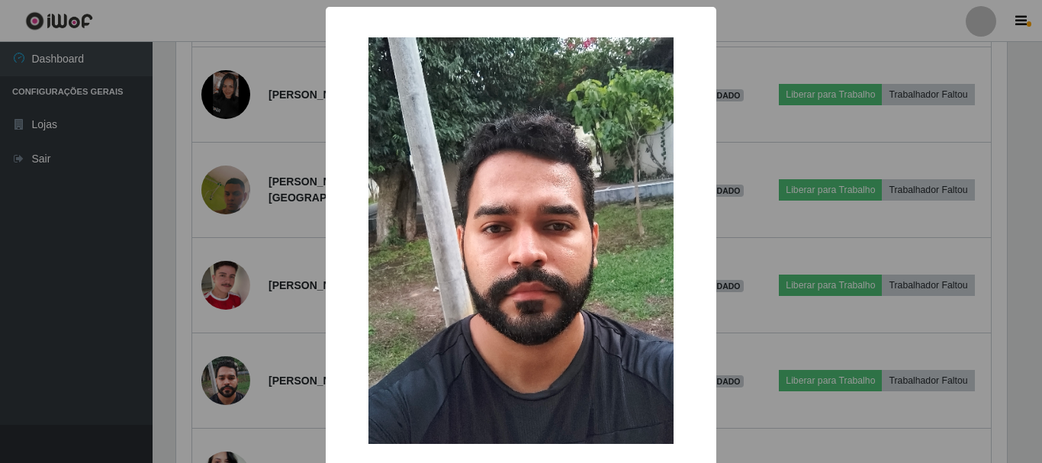
click at [99, 367] on div "× OK Cancel" at bounding box center [521, 231] width 1042 height 463
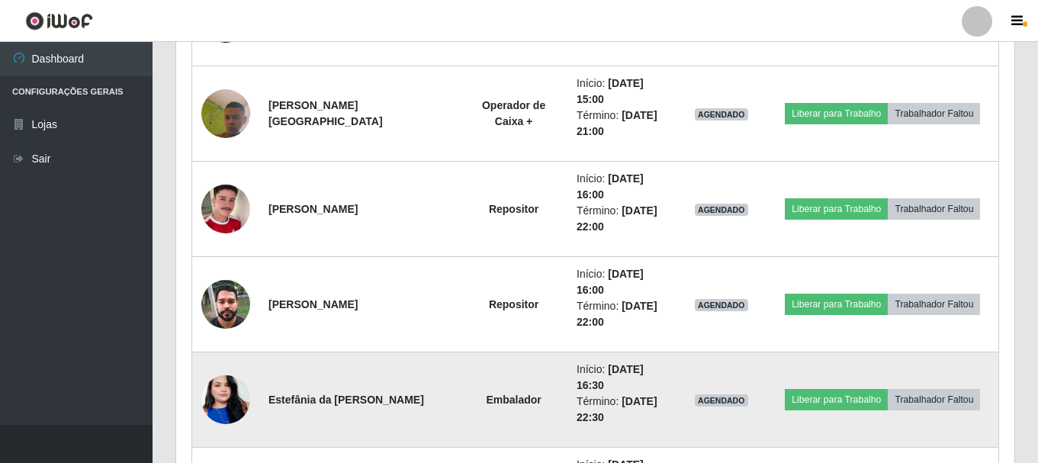
click at [238, 398] on img at bounding box center [225, 399] width 49 height 87
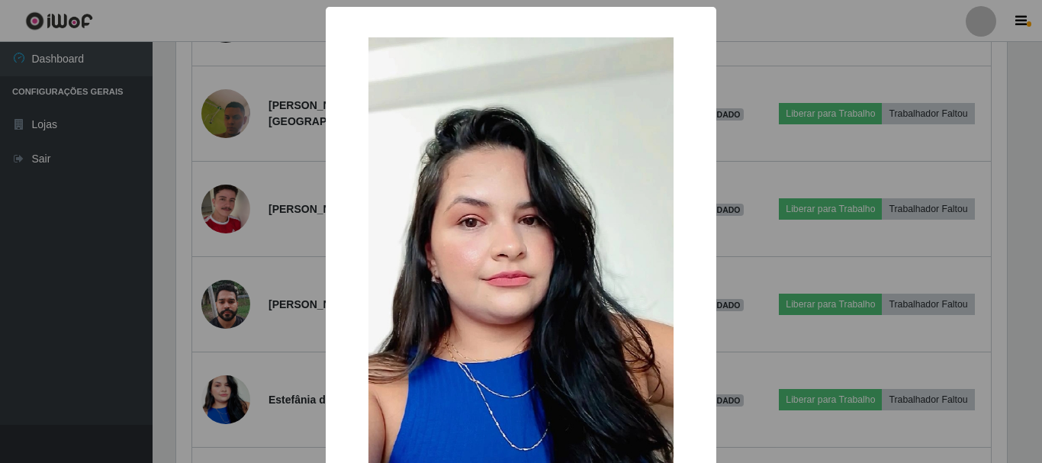
click at [67, 361] on div "× OK Cancel" at bounding box center [521, 231] width 1042 height 463
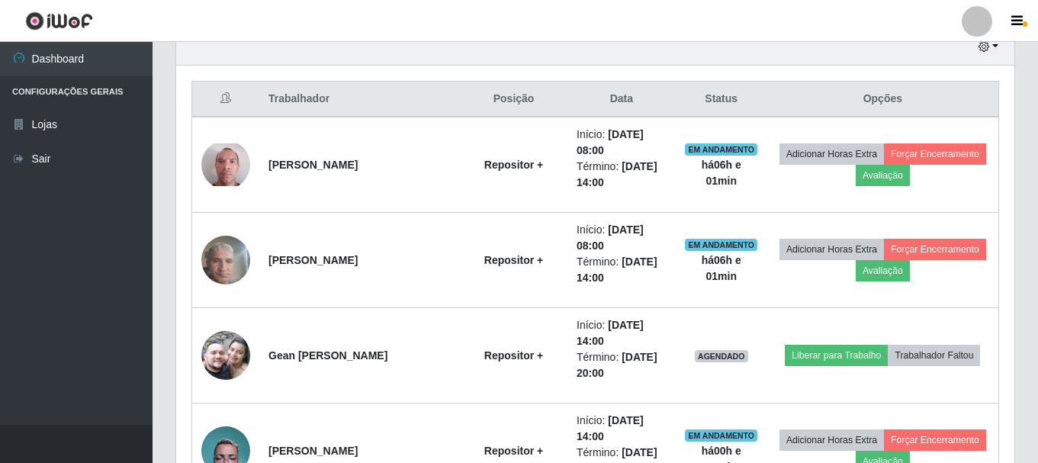
scroll to position [545, 0]
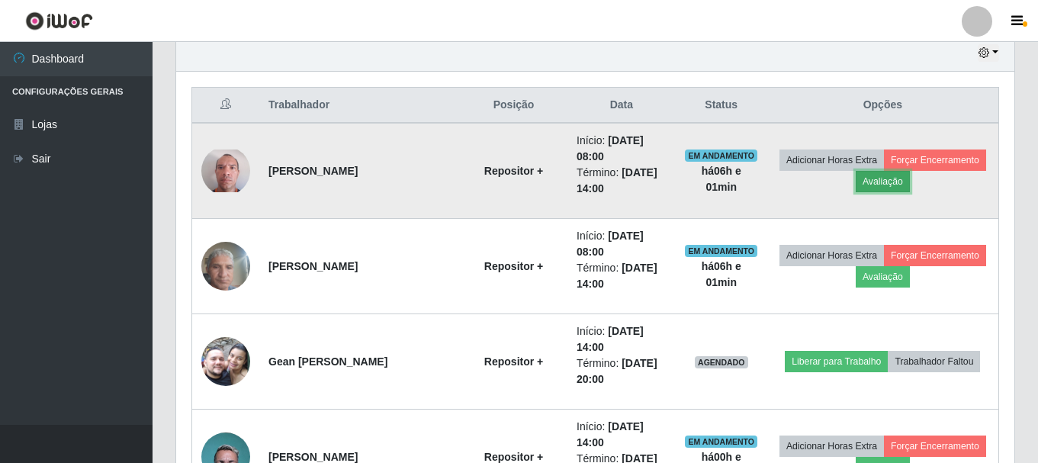
click at [873, 181] on button "Avaliação" at bounding box center [883, 181] width 54 height 21
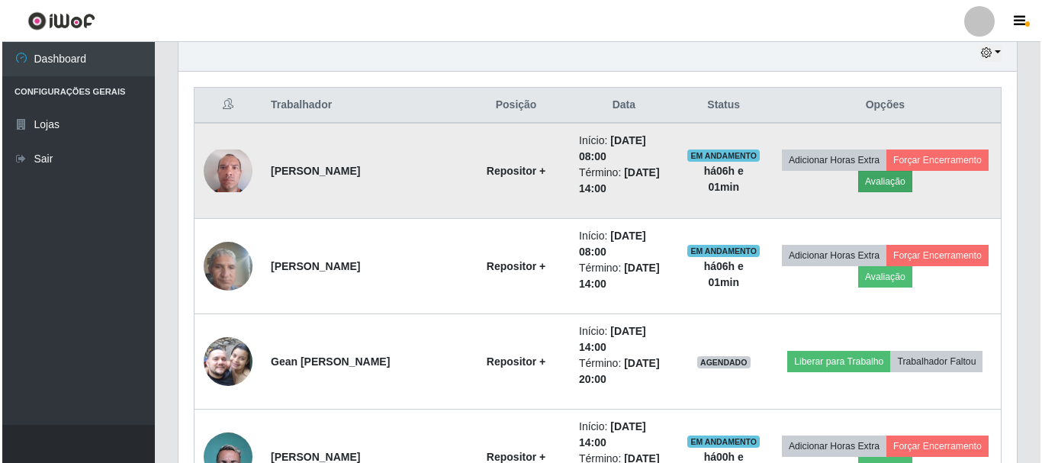
scroll to position [316, 830]
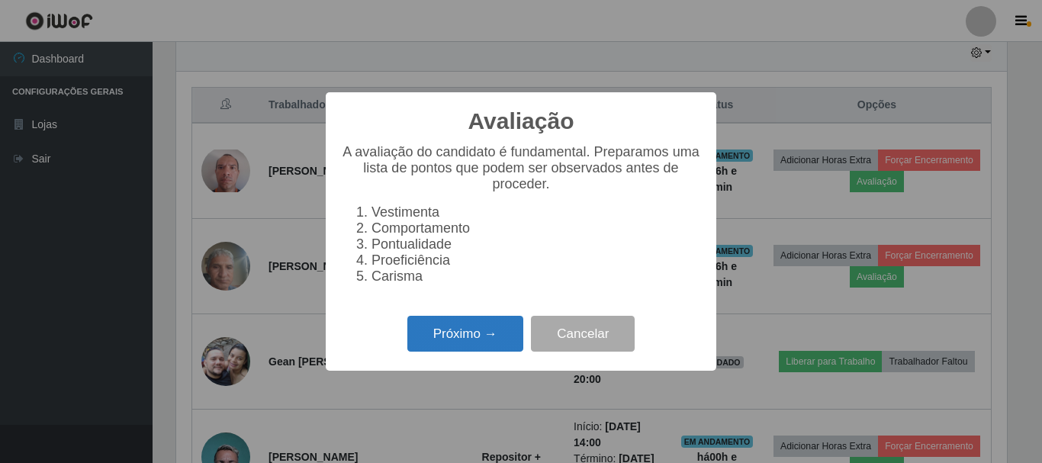
click at [464, 344] on button "Próximo →" at bounding box center [465, 334] width 116 height 36
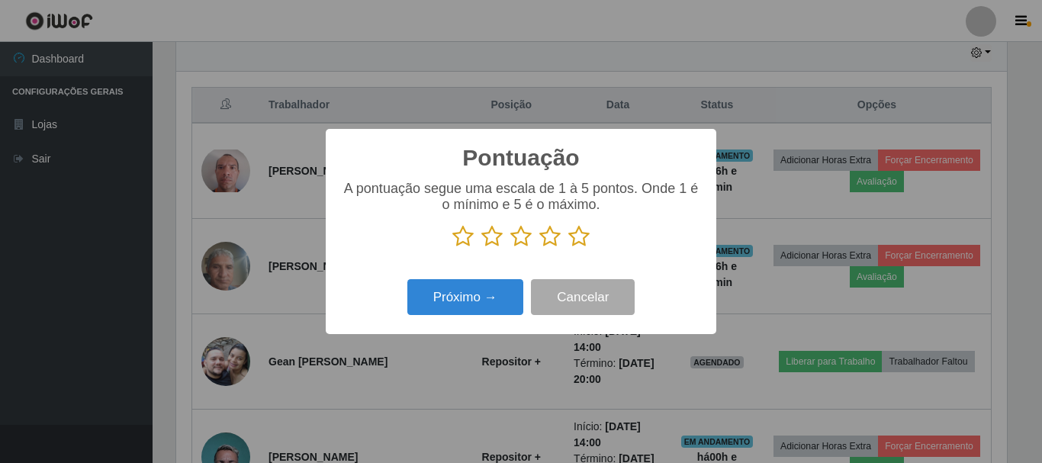
scroll to position [762189, 761675]
click at [548, 242] on icon at bounding box center [549, 236] width 21 height 23
click at [539, 248] on input "radio" at bounding box center [539, 248] width 0 height 0
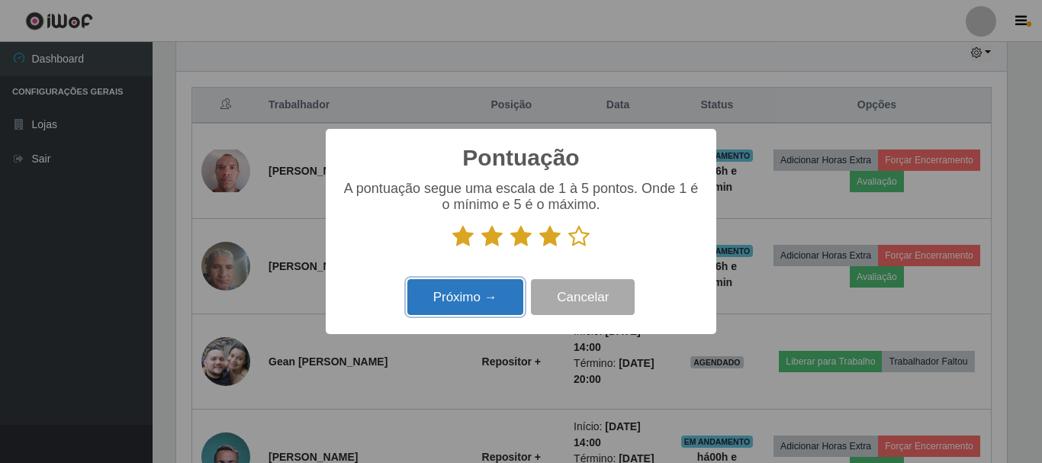
click at [461, 300] on button "Próximo →" at bounding box center [465, 297] width 116 height 36
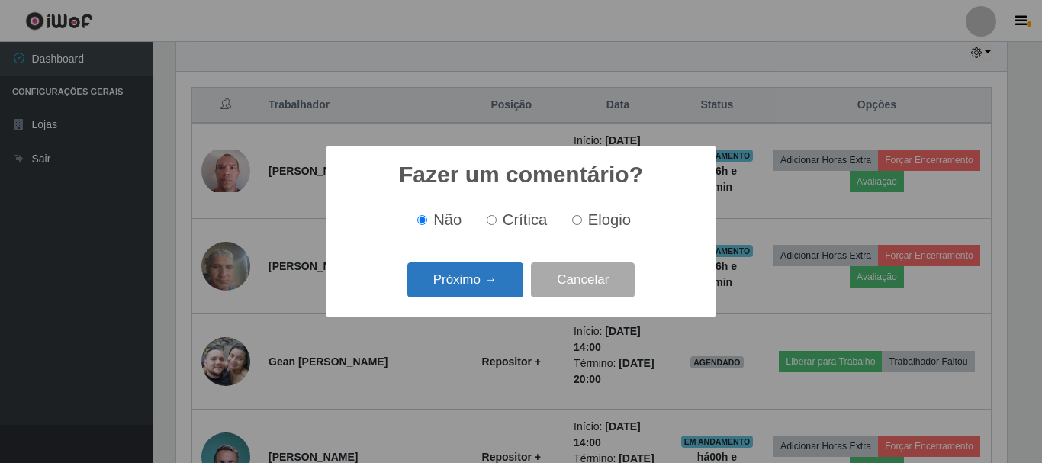
click at [470, 284] on button "Próximo →" at bounding box center [465, 280] width 116 height 36
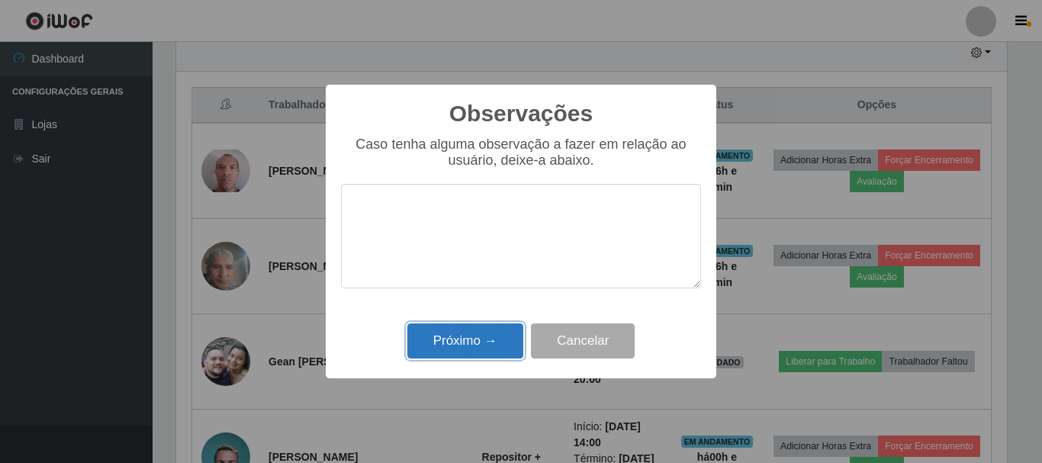
click at [463, 340] on button "Próximo →" at bounding box center [465, 341] width 116 height 36
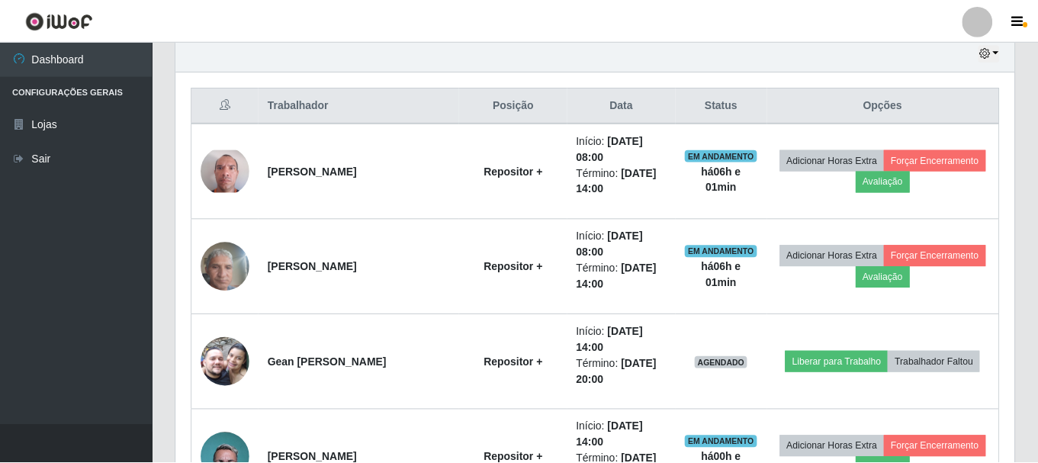
scroll to position [316, 838]
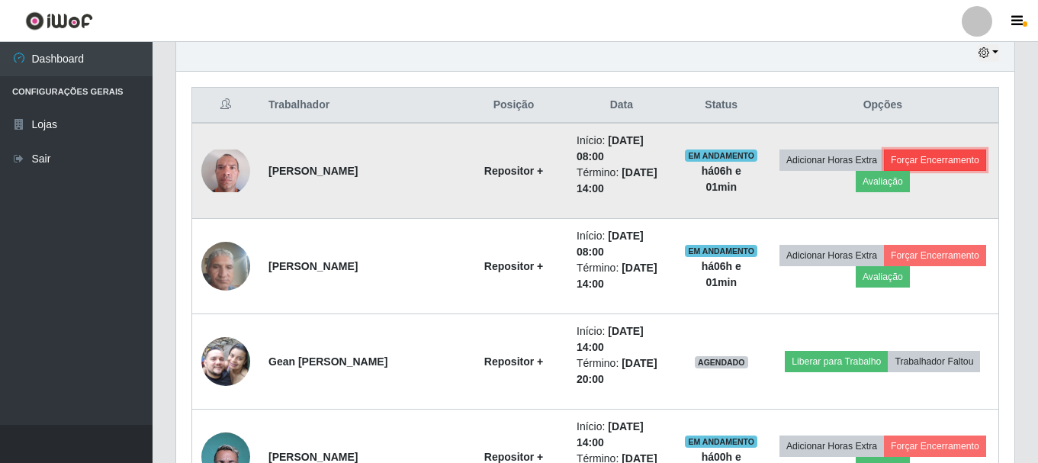
click at [903, 161] on button "Forçar Encerramento" at bounding box center [935, 159] width 102 height 21
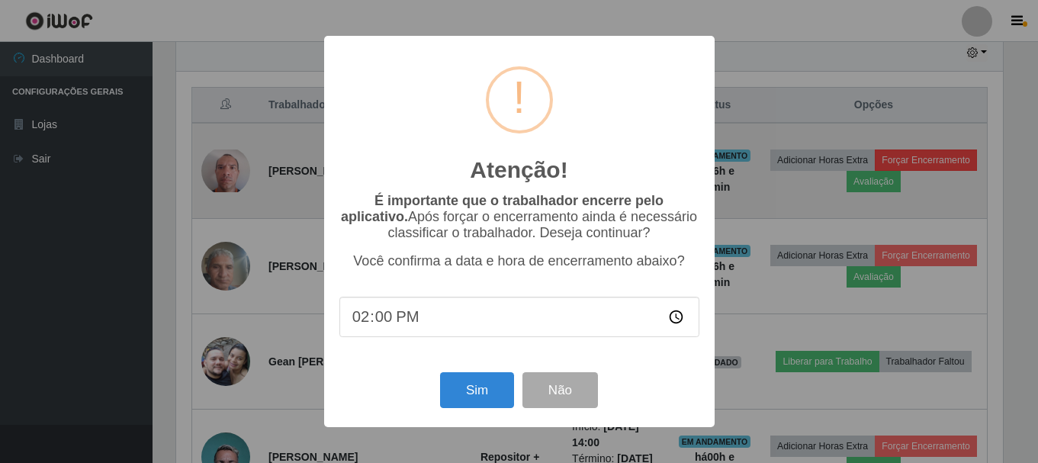
scroll to position [316, 830]
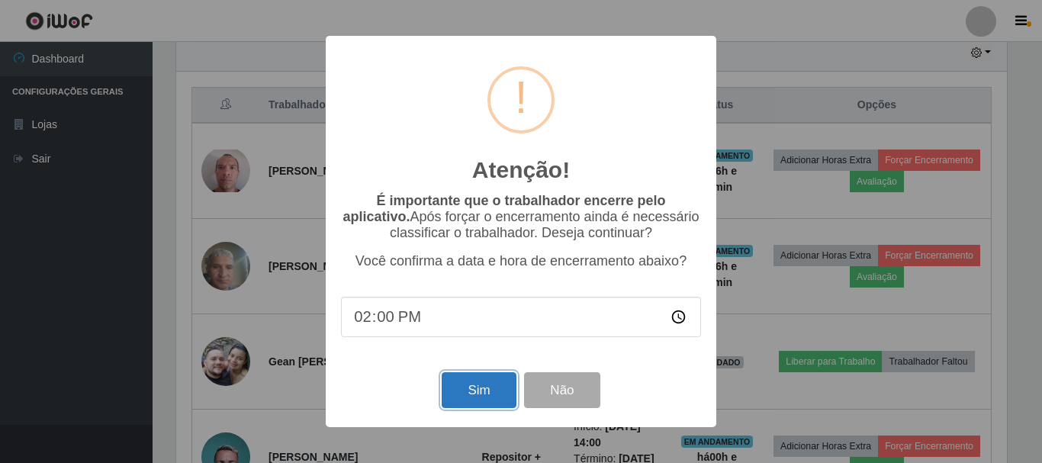
click at [470, 394] on button "Sim" at bounding box center [478, 390] width 74 height 36
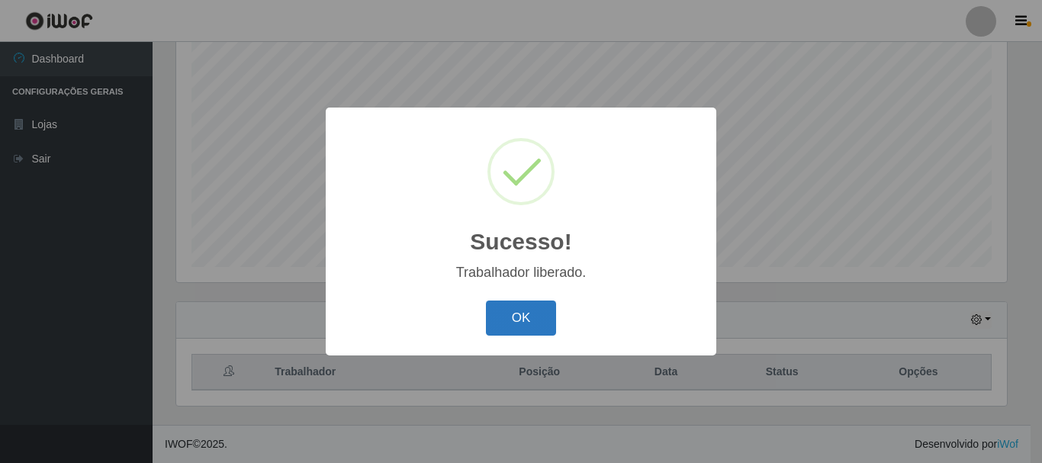
click at [513, 325] on button "OK" at bounding box center [521, 318] width 71 height 36
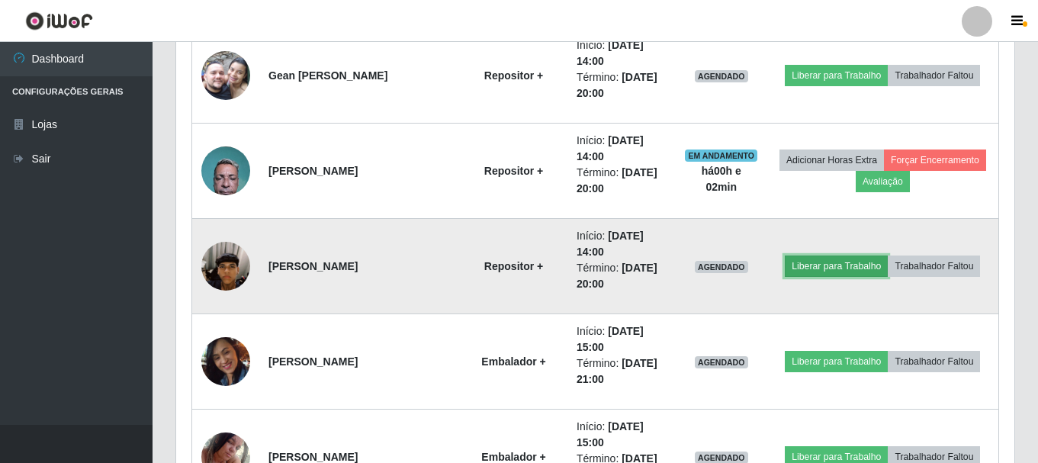
click at [802, 264] on button "Liberar para Trabalho" at bounding box center [836, 265] width 103 height 21
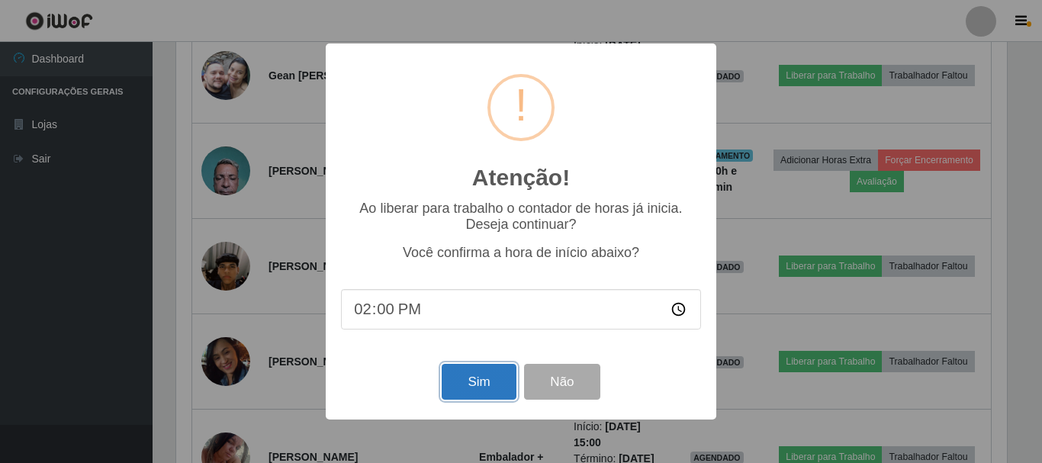
click at [468, 380] on button "Sim" at bounding box center [478, 382] width 74 height 36
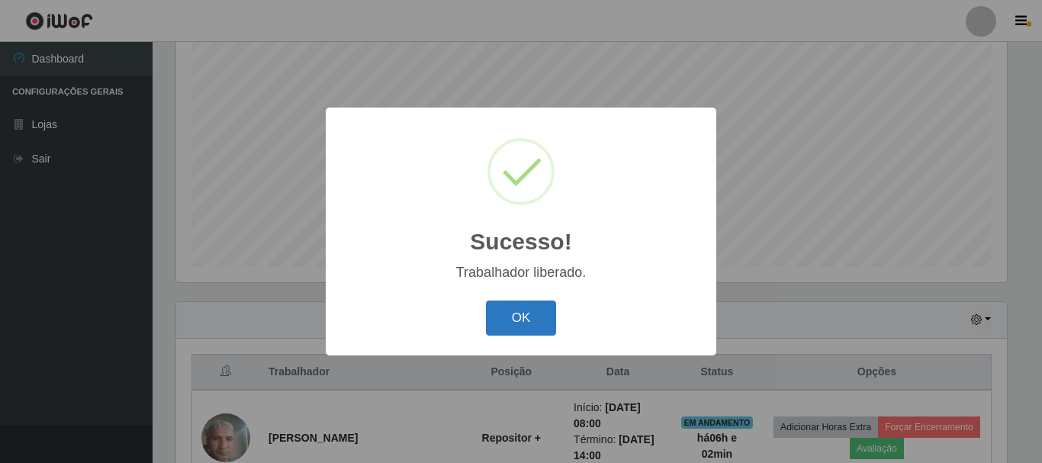
click at [515, 316] on button "OK" at bounding box center [521, 318] width 71 height 36
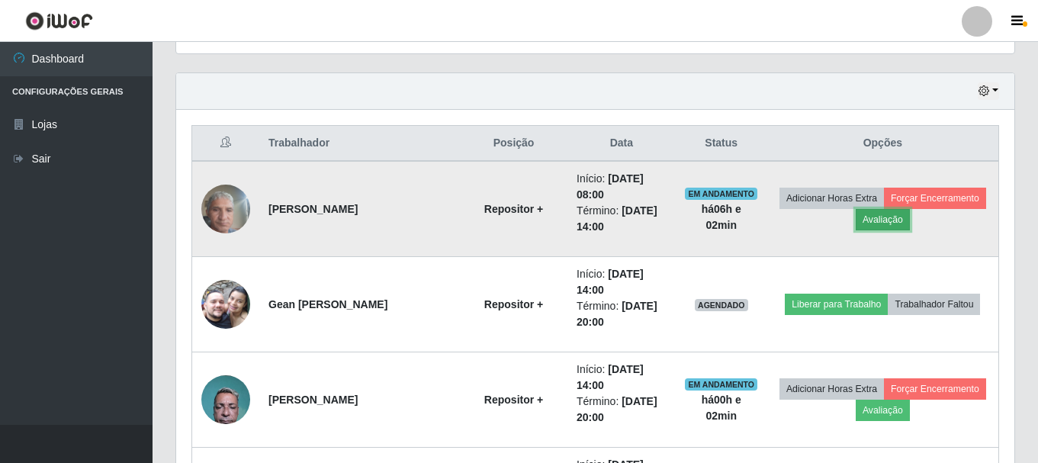
click at [882, 223] on button "Avaliação" at bounding box center [883, 219] width 54 height 21
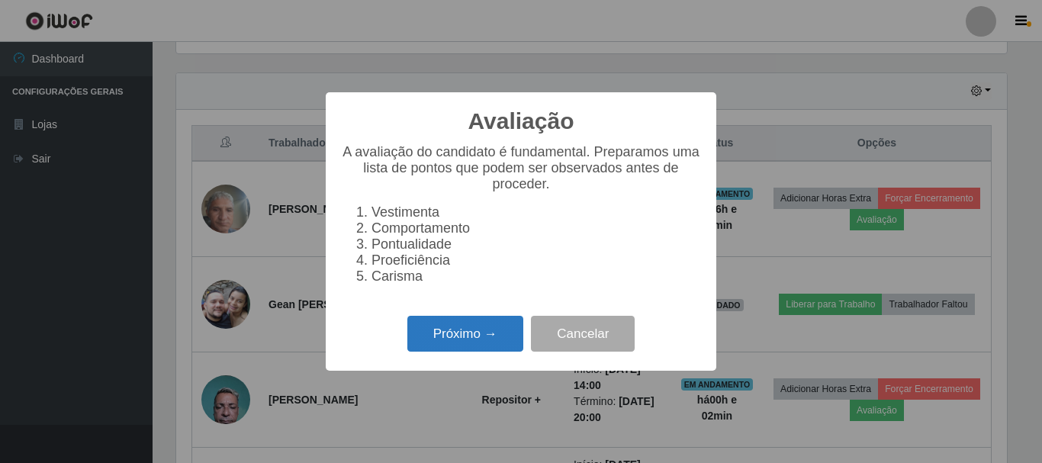
click at [461, 341] on button "Próximo →" at bounding box center [465, 334] width 116 height 36
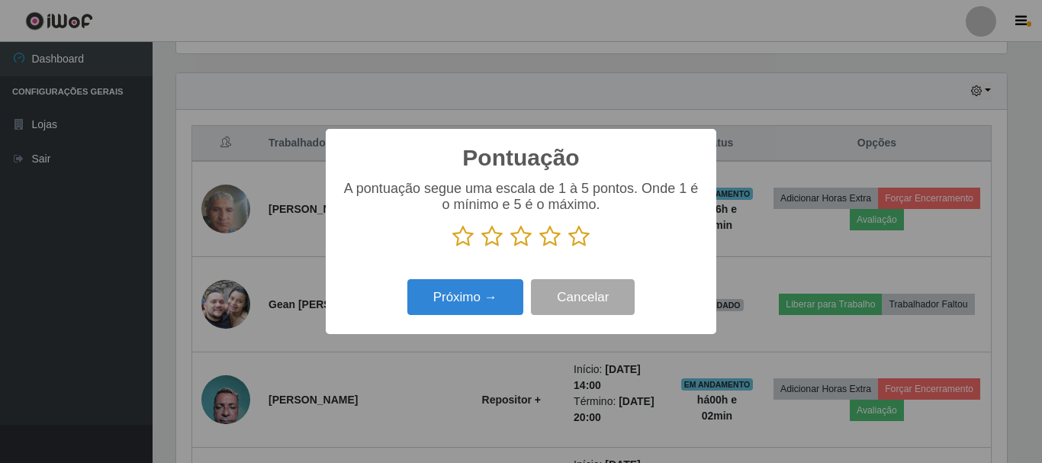
click at [544, 237] on icon at bounding box center [549, 236] width 21 height 23
click at [539, 248] on input "radio" at bounding box center [539, 248] width 0 height 0
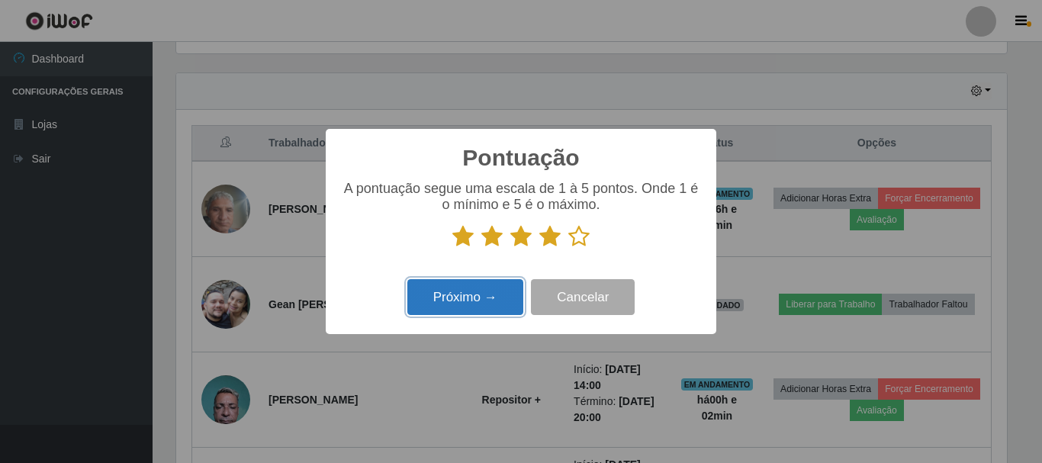
click at [465, 299] on button "Próximo →" at bounding box center [465, 297] width 116 height 36
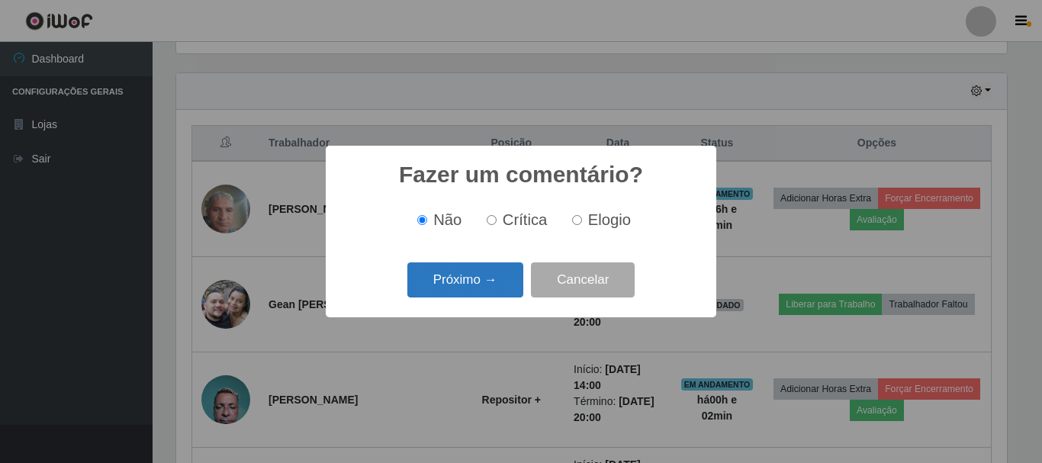
click at [461, 284] on button "Próximo →" at bounding box center [465, 280] width 116 height 36
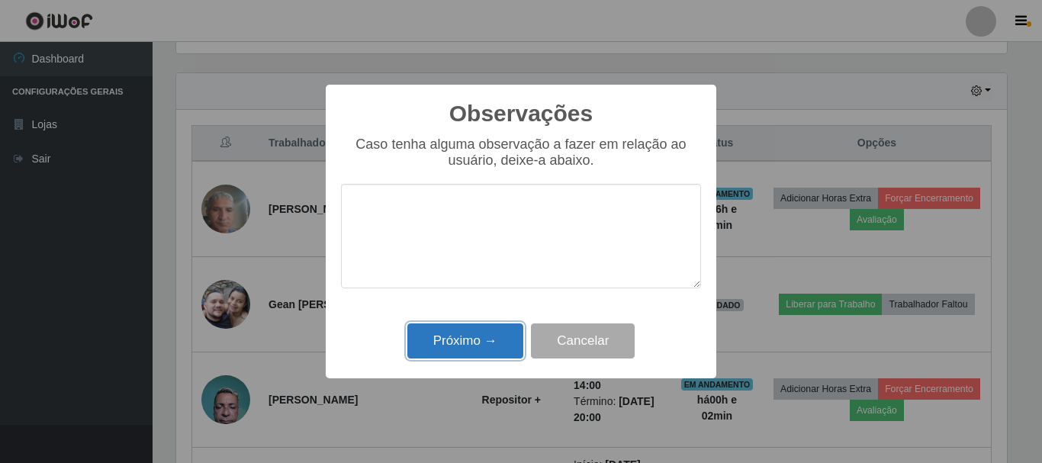
click at [456, 338] on button "Próximo →" at bounding box center [465, 341] width 116 height 36
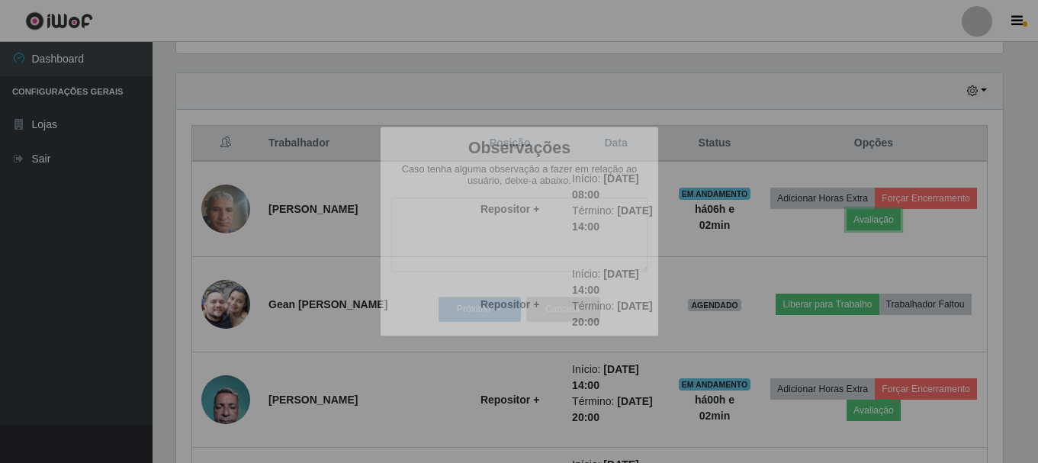
scroll to position [316, 838]
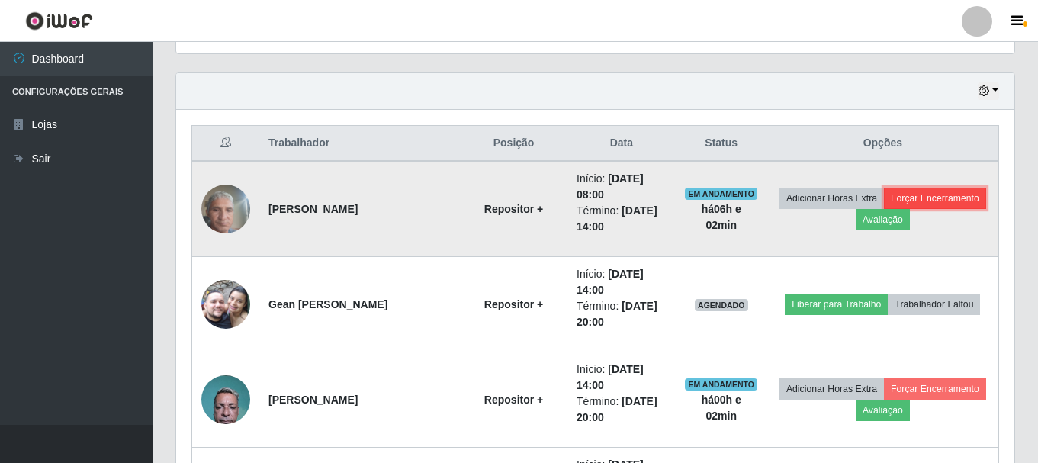
click at [901, 203] on button "Forçar Encerramento" at bounding box center [935, 198] width 102 height 21
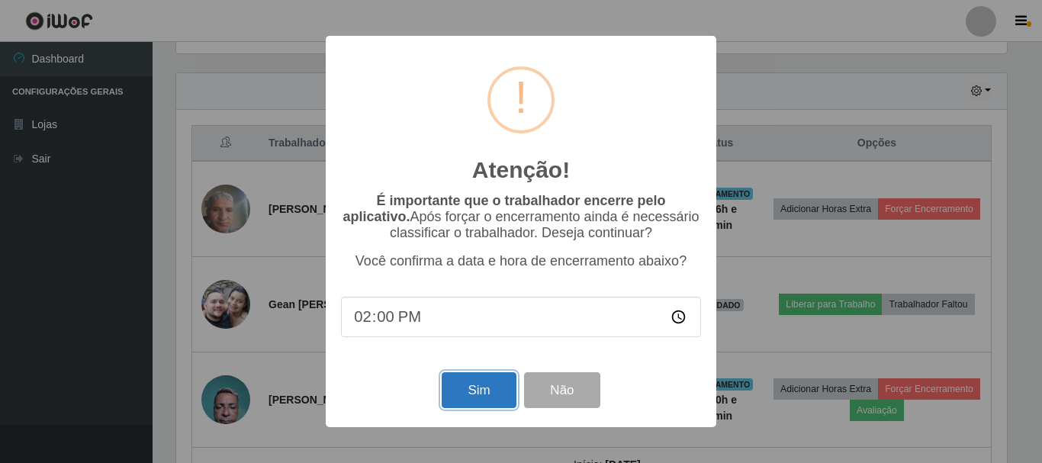
click at [467, 394] on button "Sim" at bounding box center [478, 390] width 74 height 36
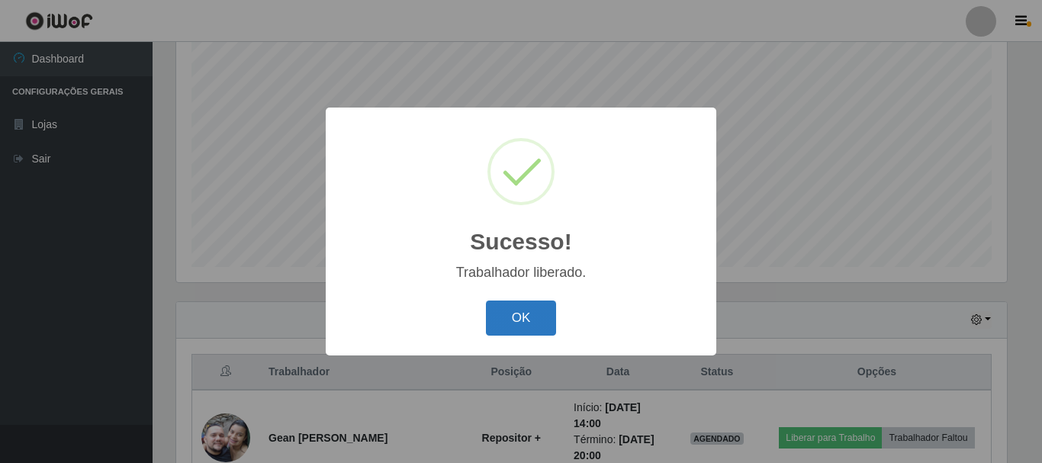
click at [508, 312] on button "OK" at bounding box center [521, 318] width 71 height 36
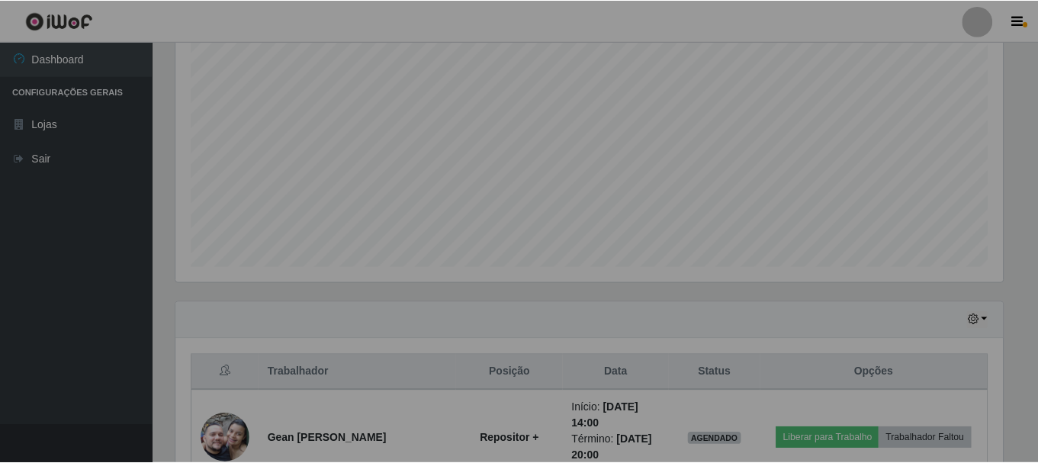
scroll to position [316, 838]
